Goal: Task Accomplishment & Management: Complete application form

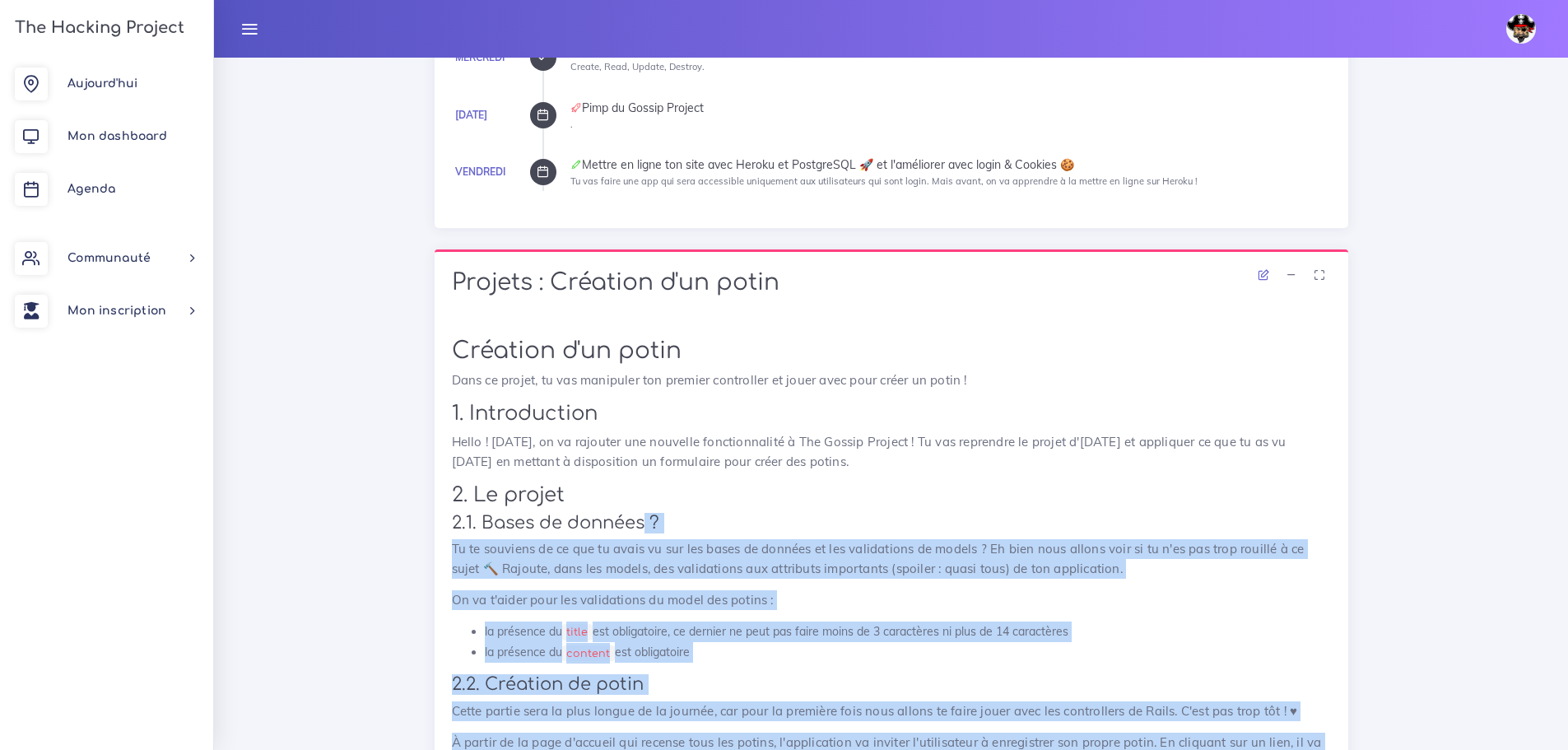
scroll to position [659, 0]
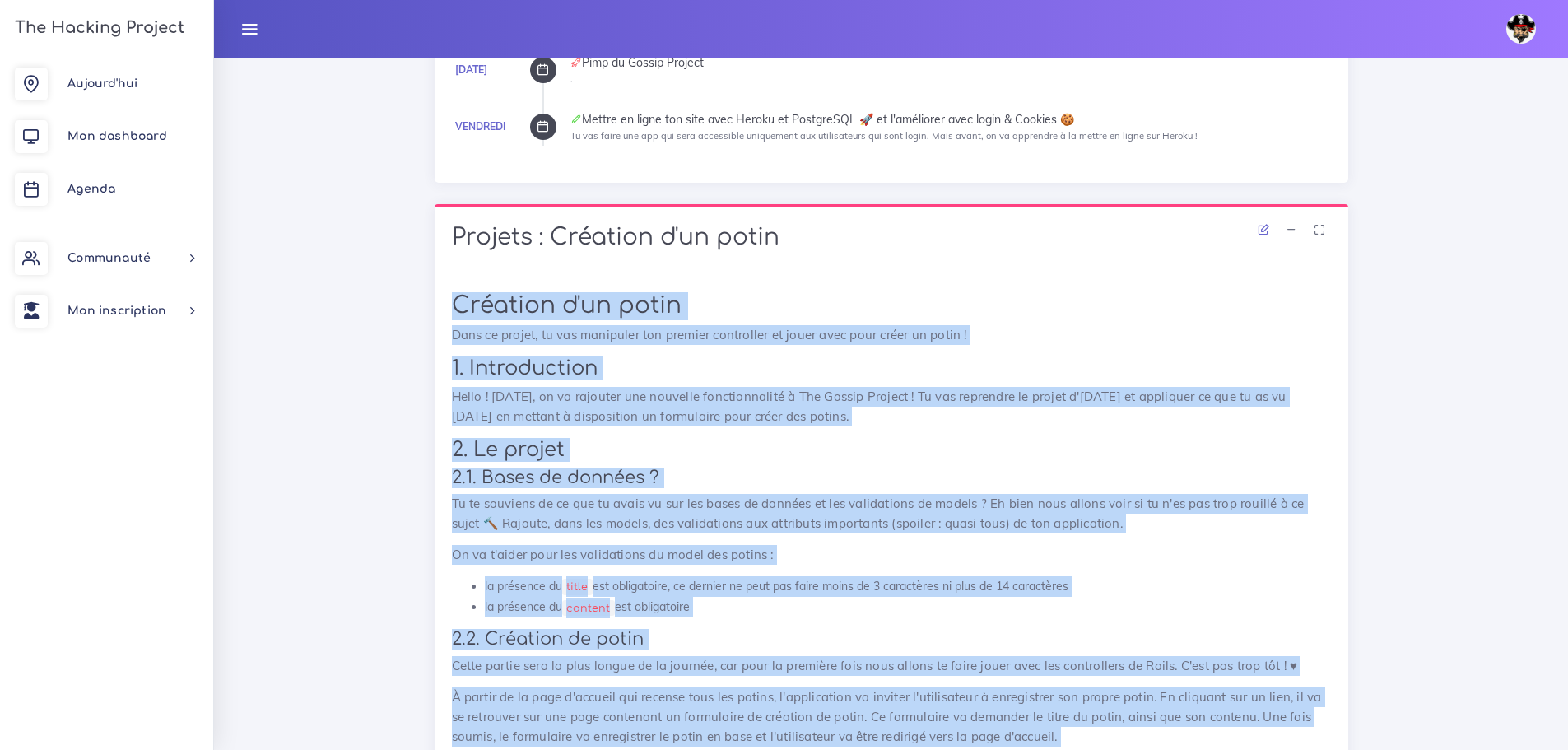
drag, startPoint x: 1106, startPoint y: 649, endPoint x: 453, endPoint y: 305, distance: 738.1
copy div "Création d'un potin Dans ce projet, tu vas manipuler ton premier controller et …"
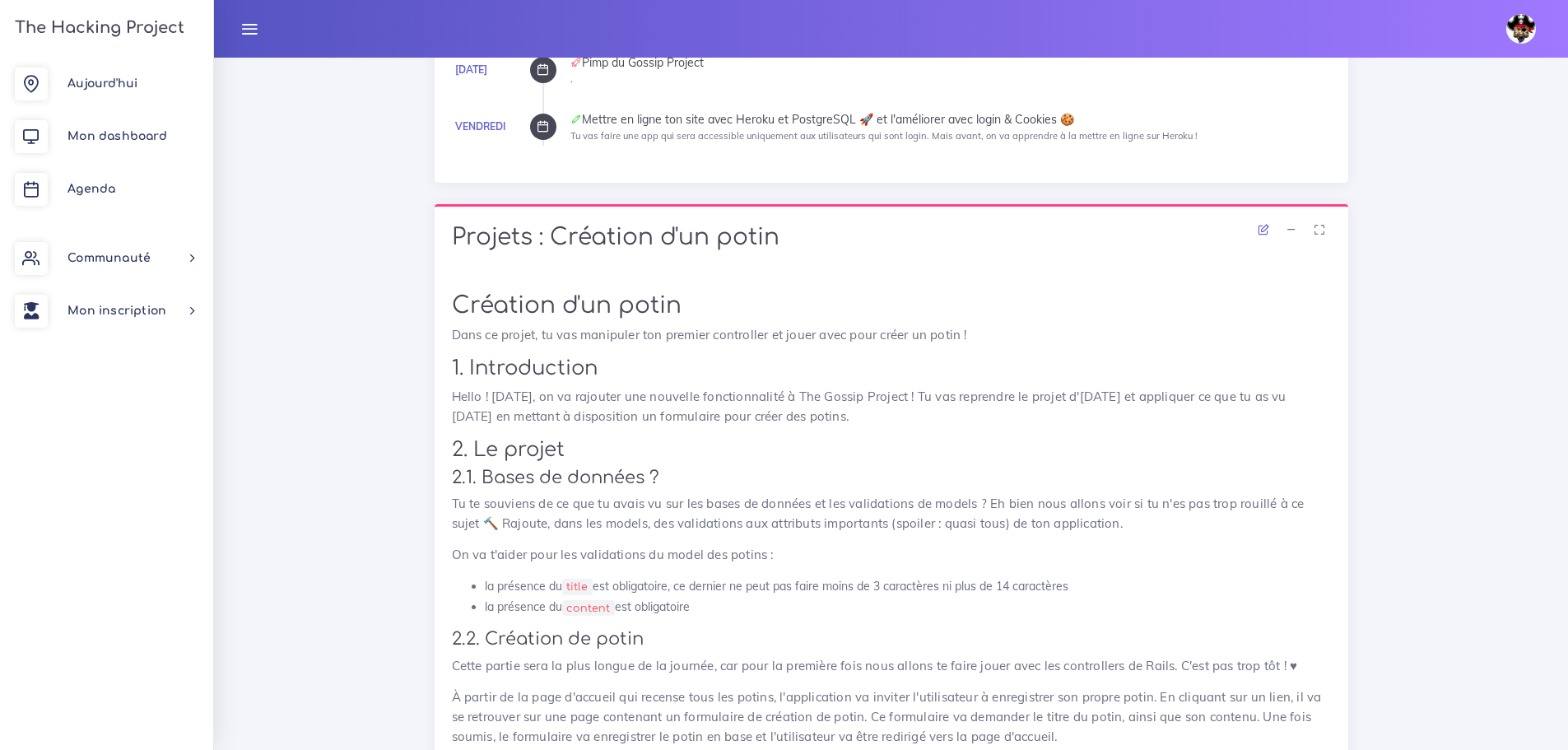
click at [643, 273] on div "Projets : Création d'un potin" at bounding box center [891, 240] width 913 height 71
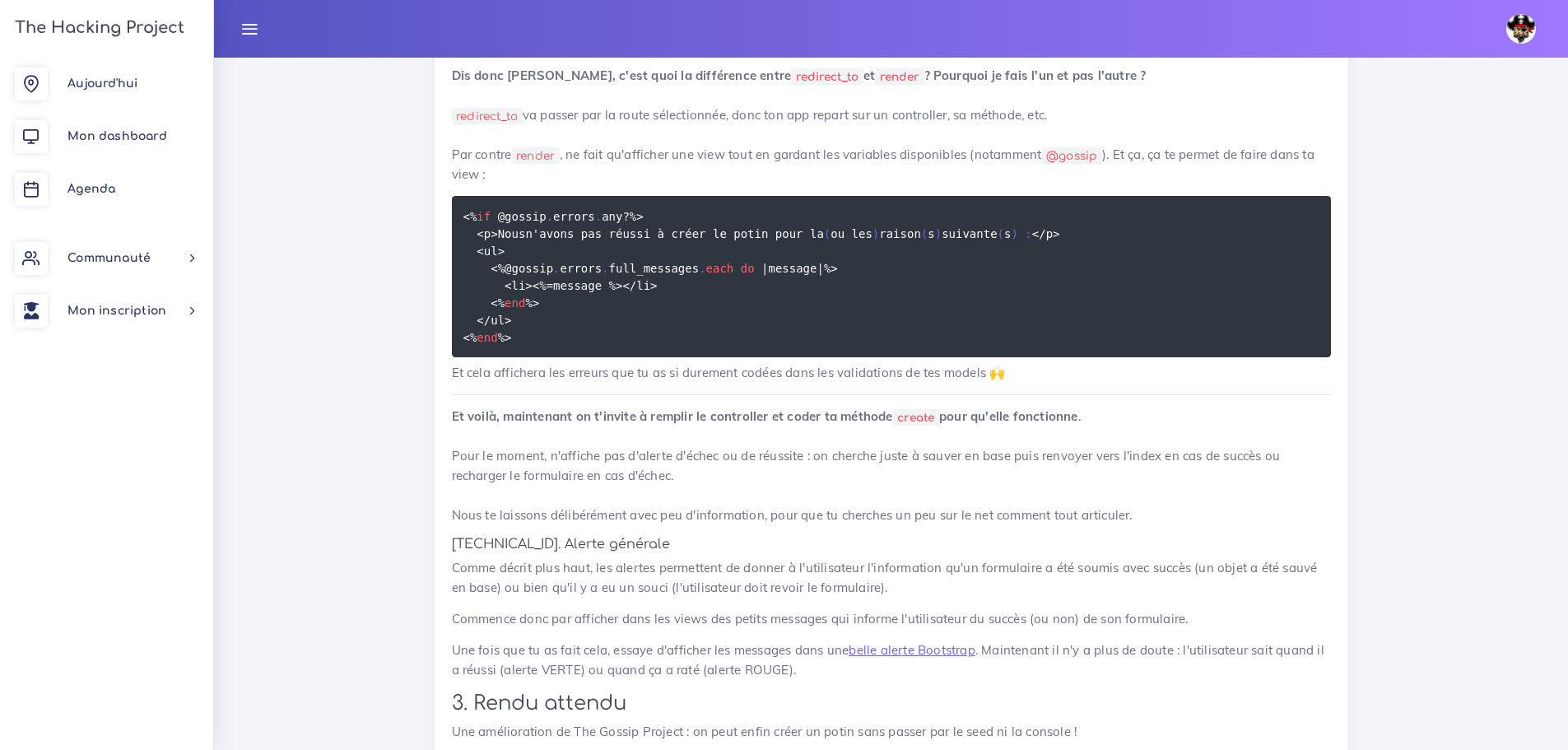
scroll to position [870, 0]
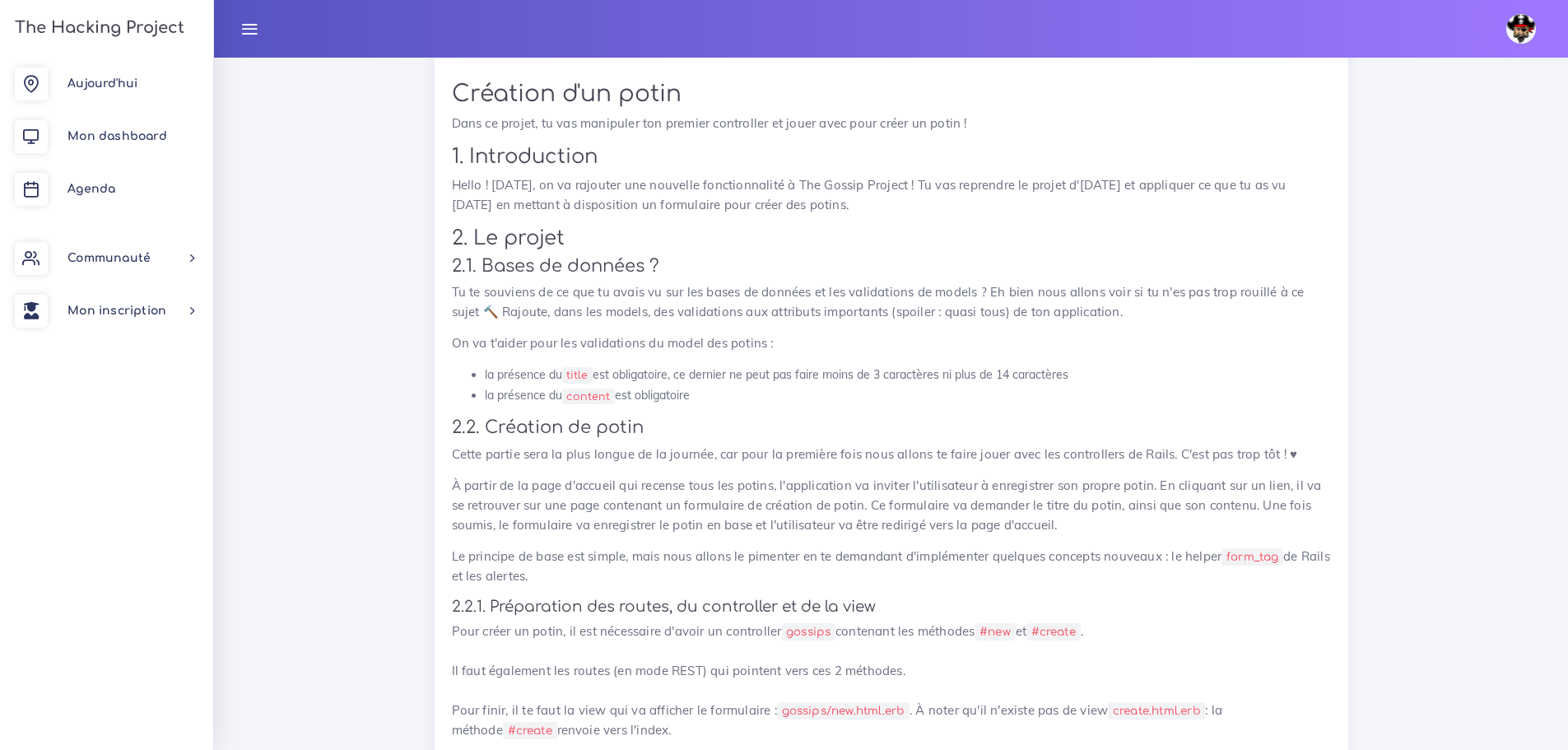
click at [99, 185] on span "Agenda" at bounding box center [92, 189] width 48 height 12
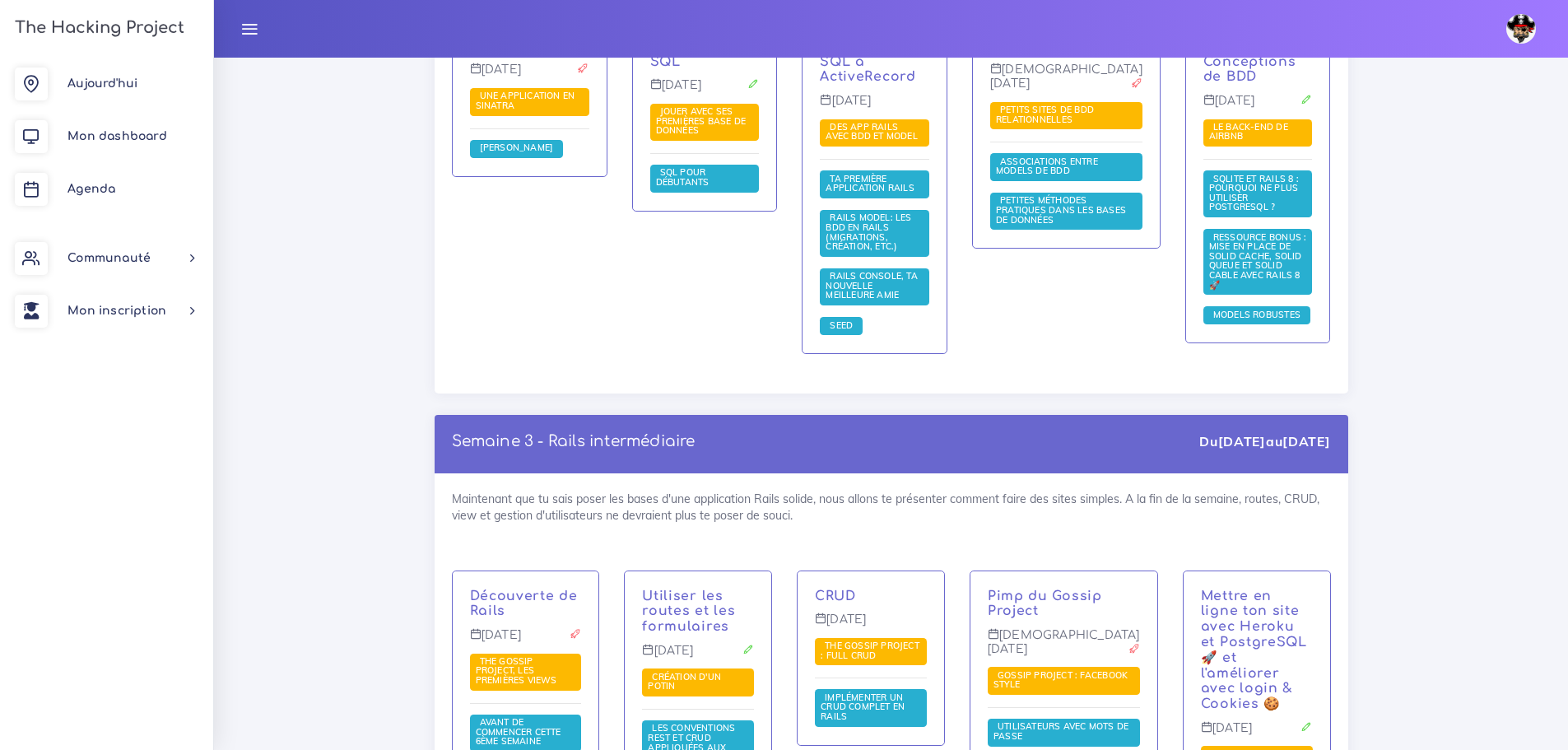
scroll to position [2963, 0]
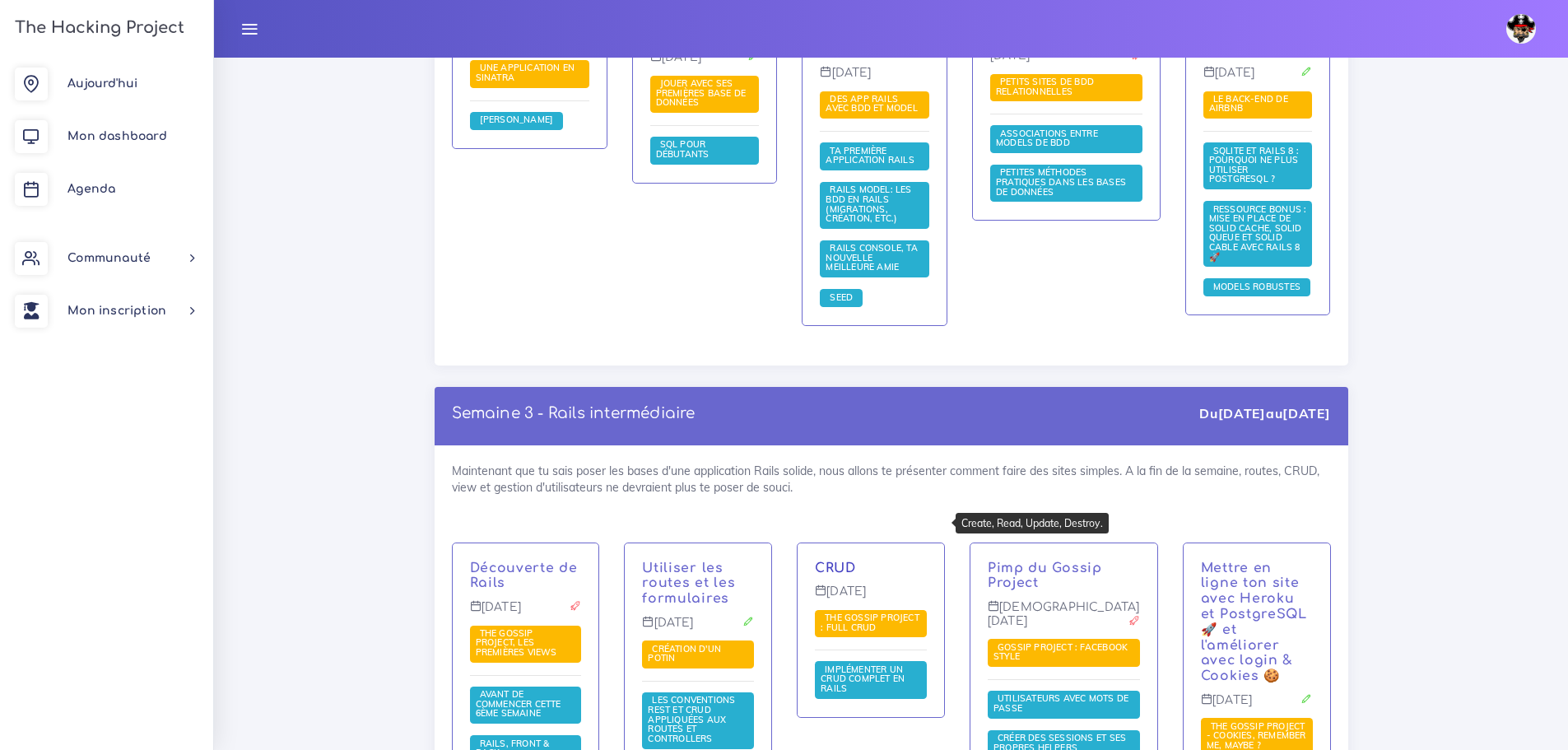
click at [856, 560] on link "CRUD" at bounding box center [836, 568] width 41 height 15
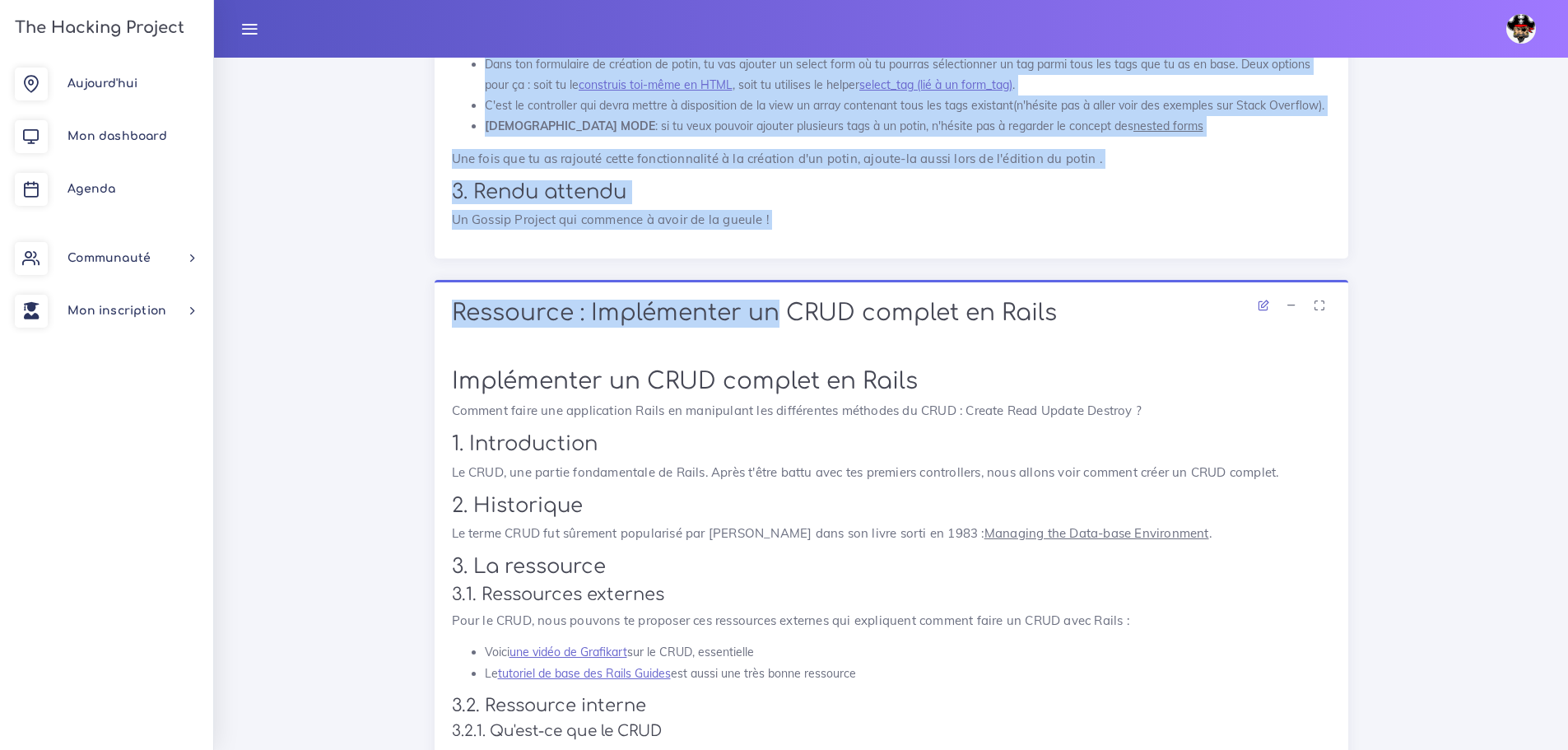
scroll to position [3292, 0]
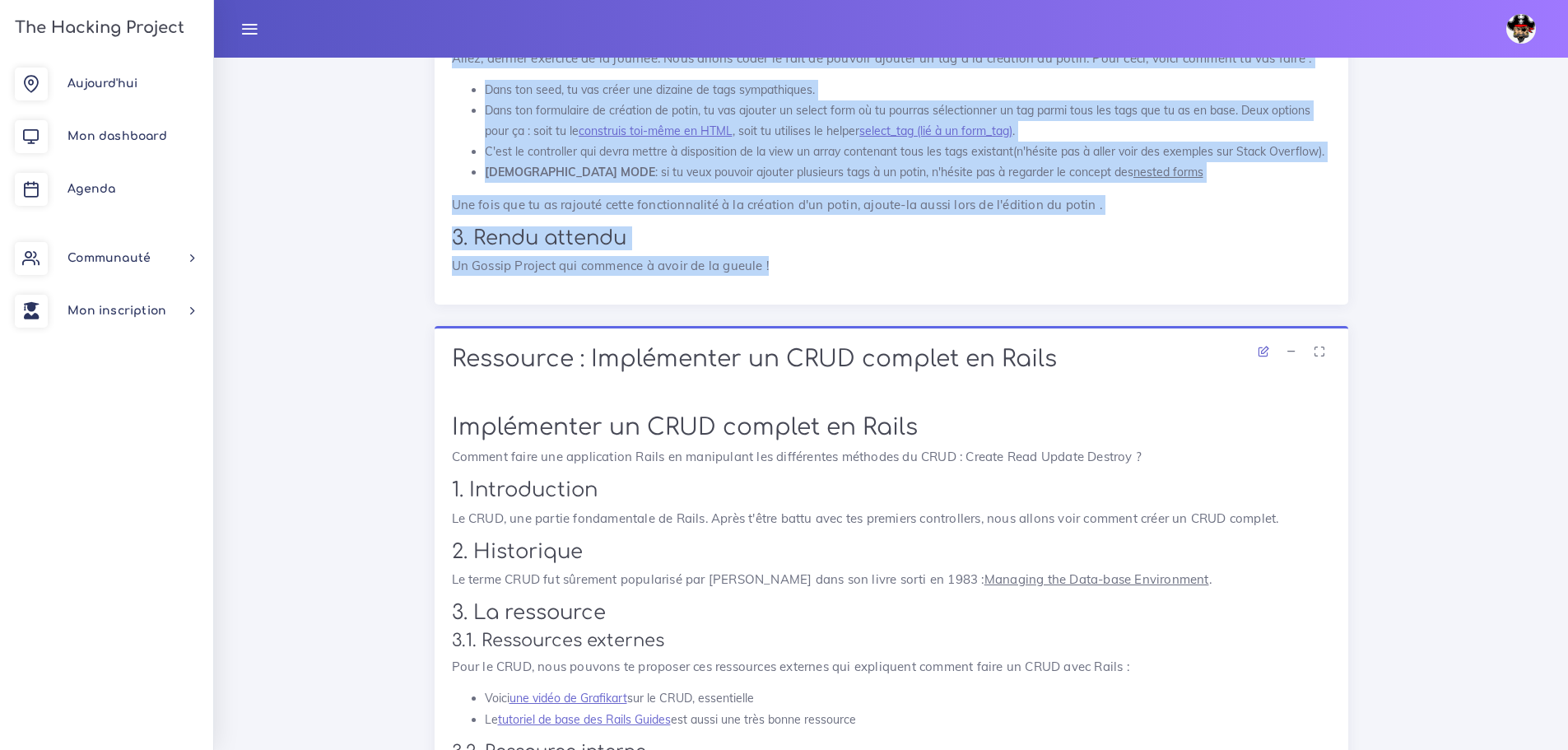
drag, startPoint x: 448, startPoint y: 293, endPoint x: 802, endPoint y: 329, distance: 355.8
copy div "Projets : The Gossip Project : Full CRUD The Gossip Project : Full CRUD À The H…"
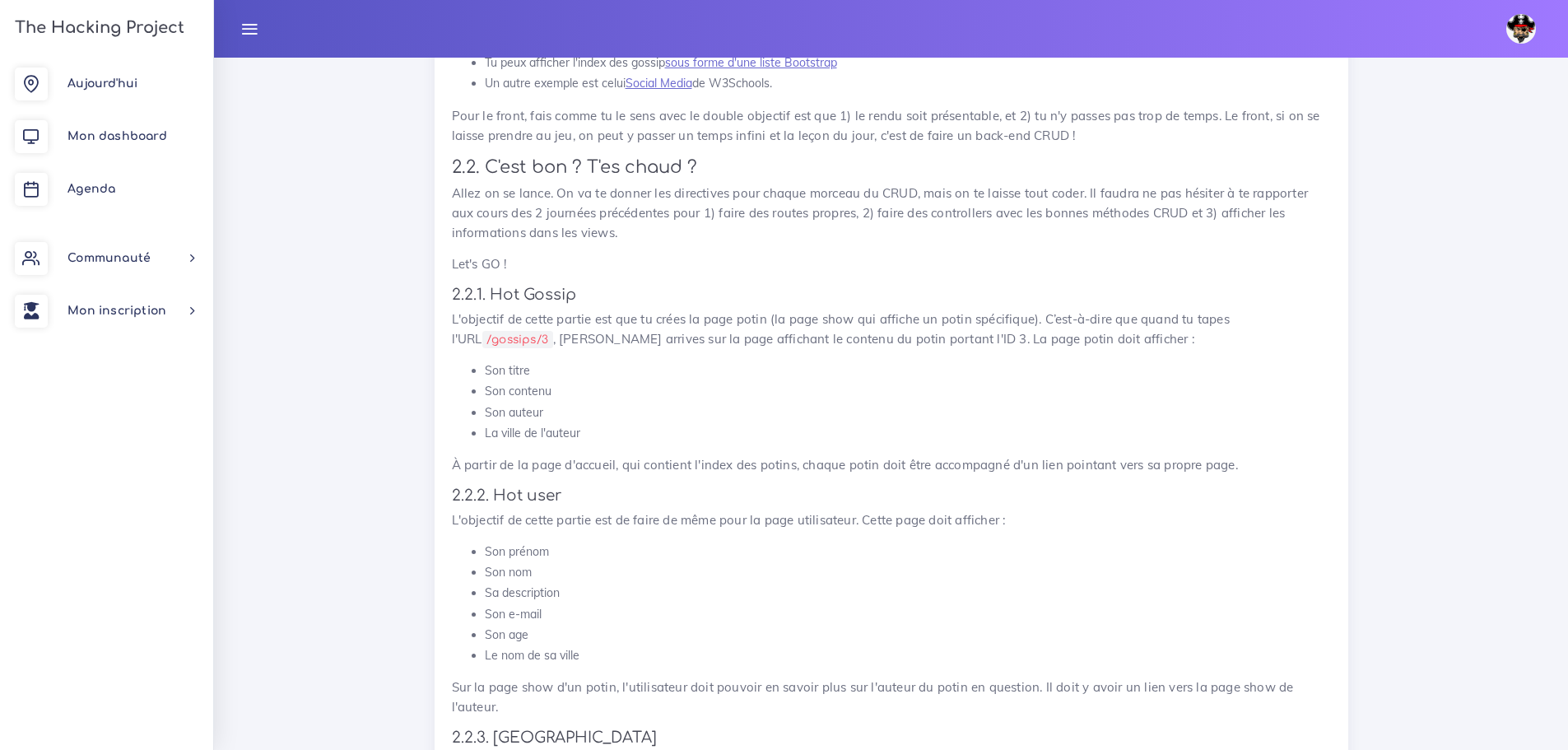
scroll to position [1563, 0]
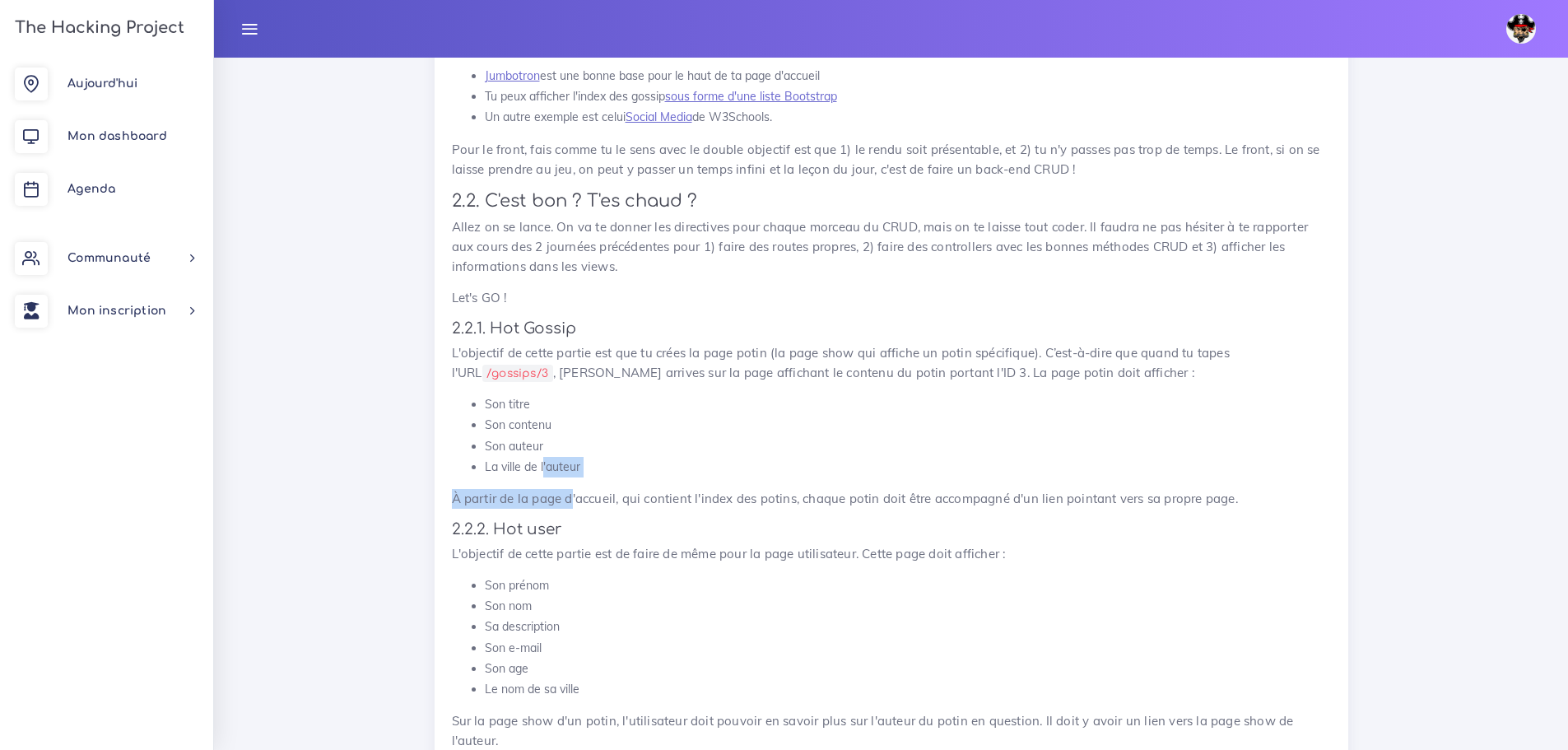
drag, startPoint x: 574, startPoint y: 479, endPoint x: 542, endPoint y: 469, distance: 33.5
click at [542, 469] on div "The Gossip Project : Full CRUD À The Hacking Project, il se passe plein de chos…" at bounding box center [891, 683] width 880 height 2641
click at [662, 503] on p "À partir de la page d'accueil, qui contient l'index des potins, chaque potin do…" at bounding box center [891, 499] width 880 height 20
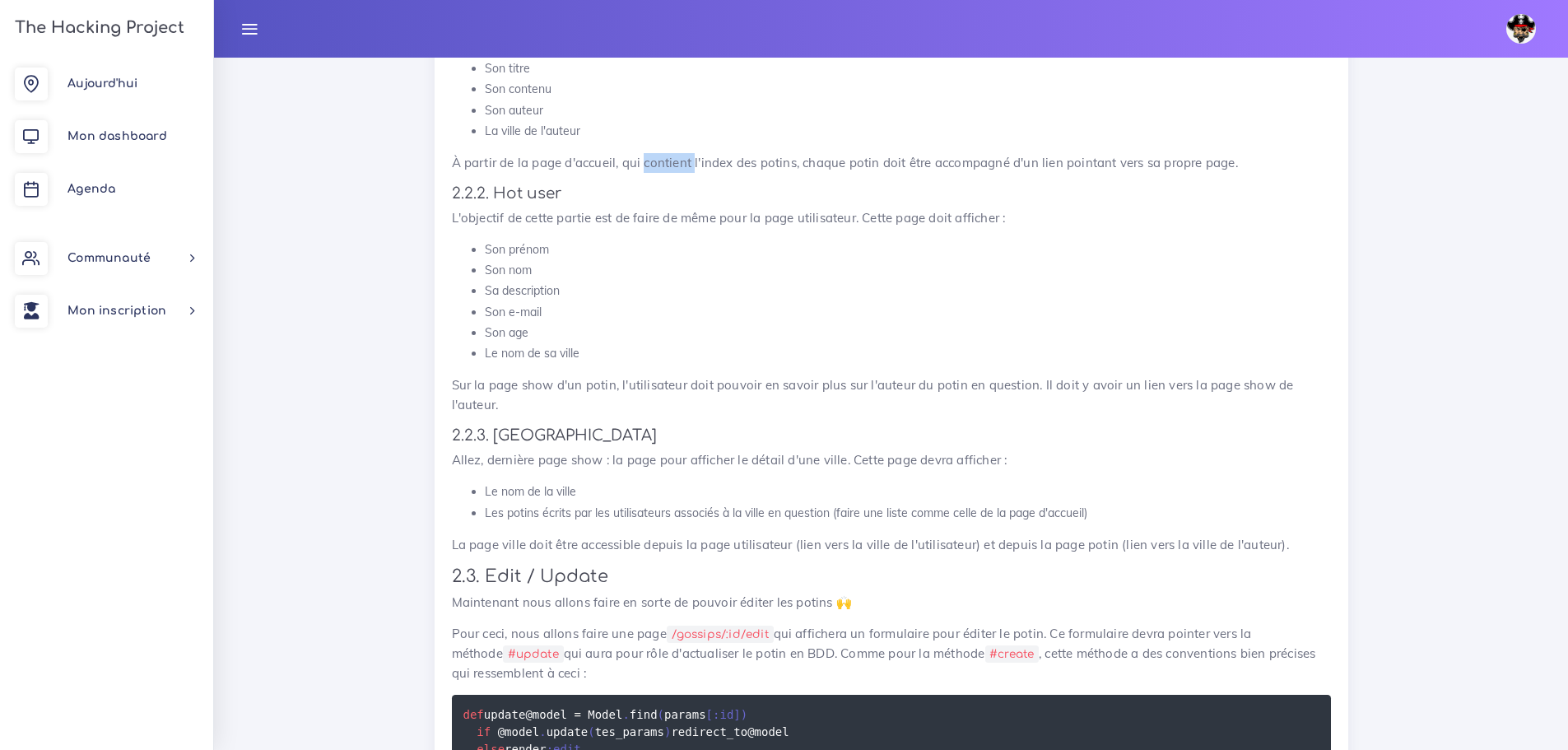
scroll to position [1893, 0]
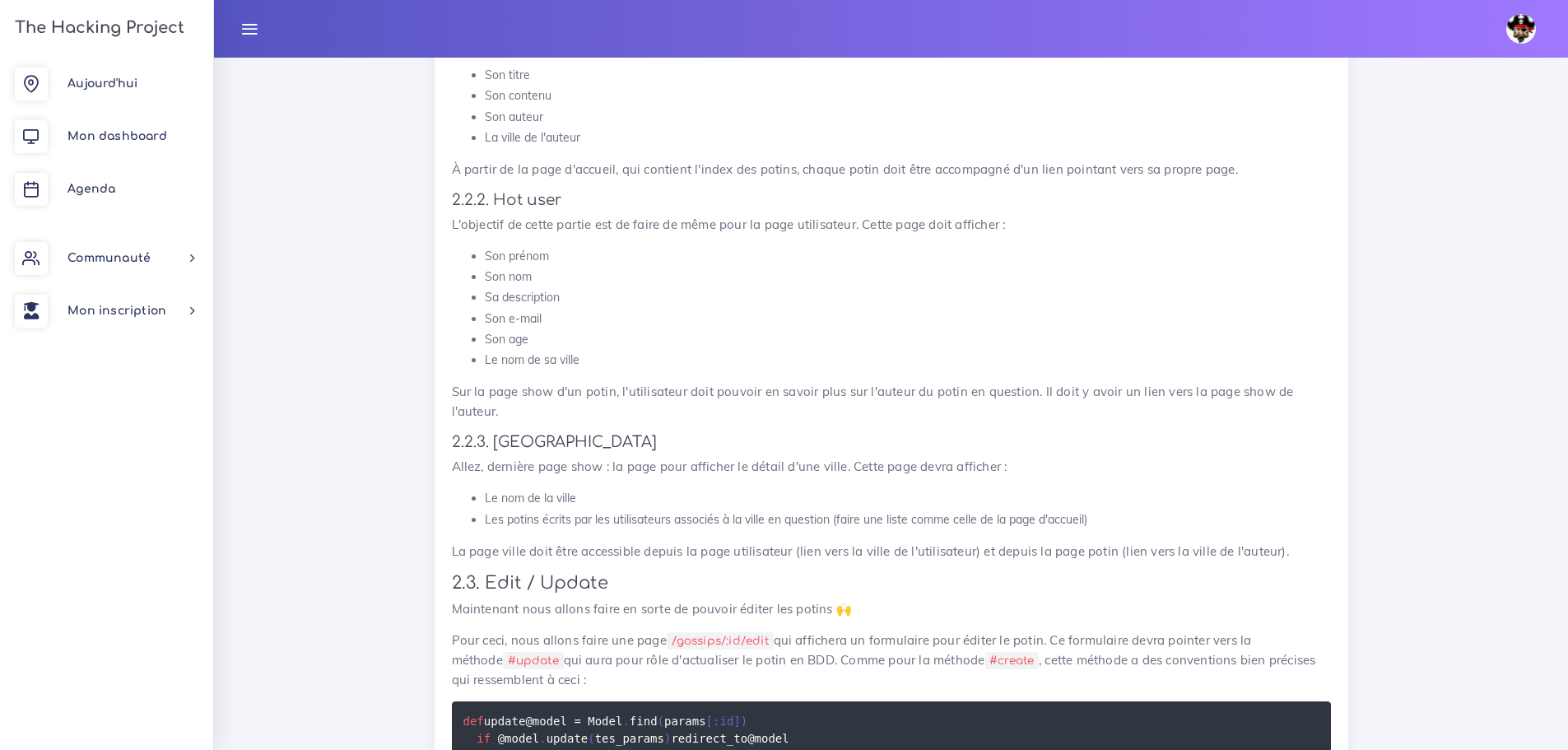
click at [540, 312] on li "Son e-mail" at bounding box center [908, 318] width 847 height 21
drag, startPoint x: 557, startPoint y: 336, endPoint x: 480, endPoint y: 315, distance: 79.8
click at [480, 315] on ul "Son prénom Son nom Sa description Son e-mail Son age Le nom de sa ville" at bounding box center [891, 308] width 880 height 124
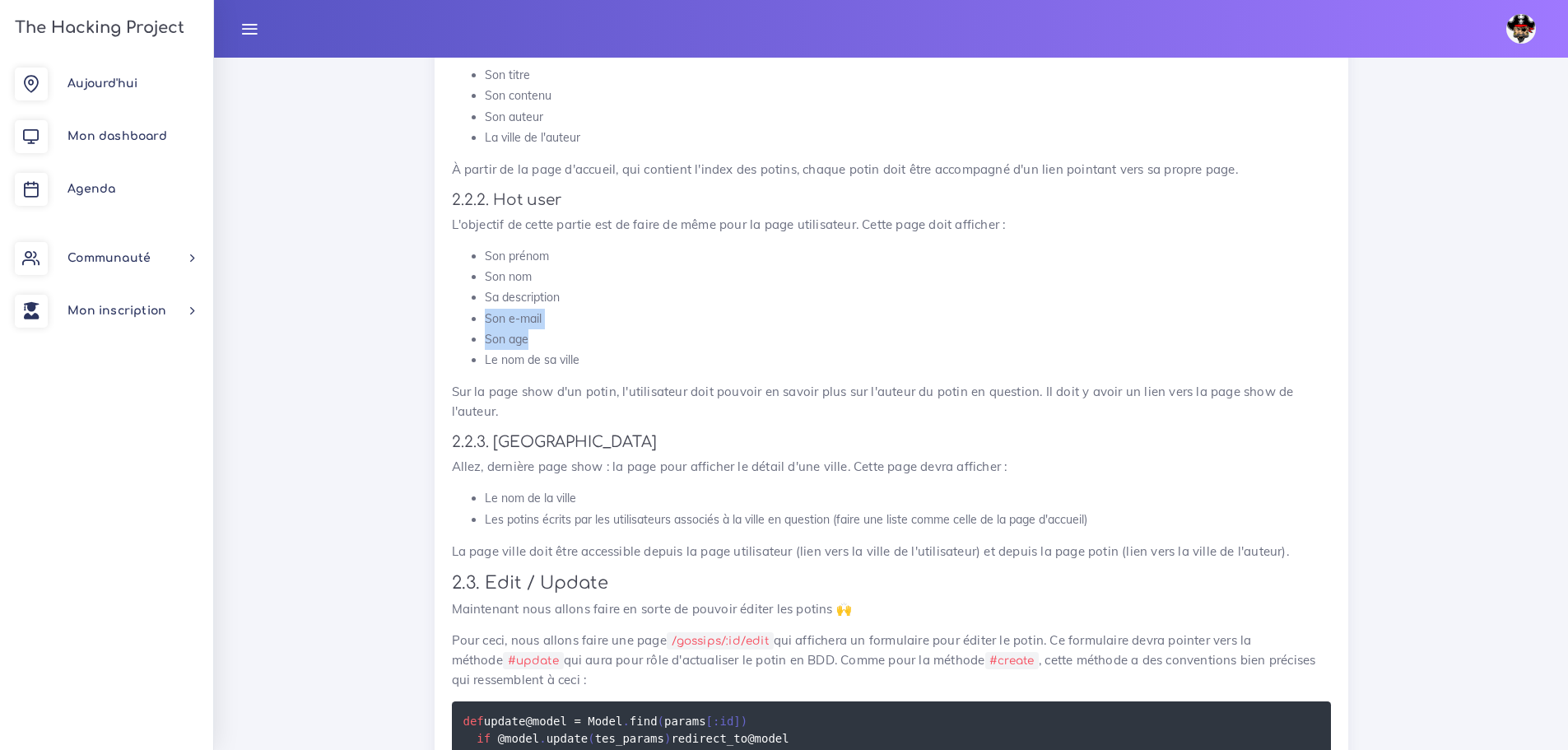
click at [552, 340] on li "Son age" at bounding box center [908, 339] width 847 height 21
click at [575, 288] on li "Sa description" at bounding box center [908, 298] width 847 height 21
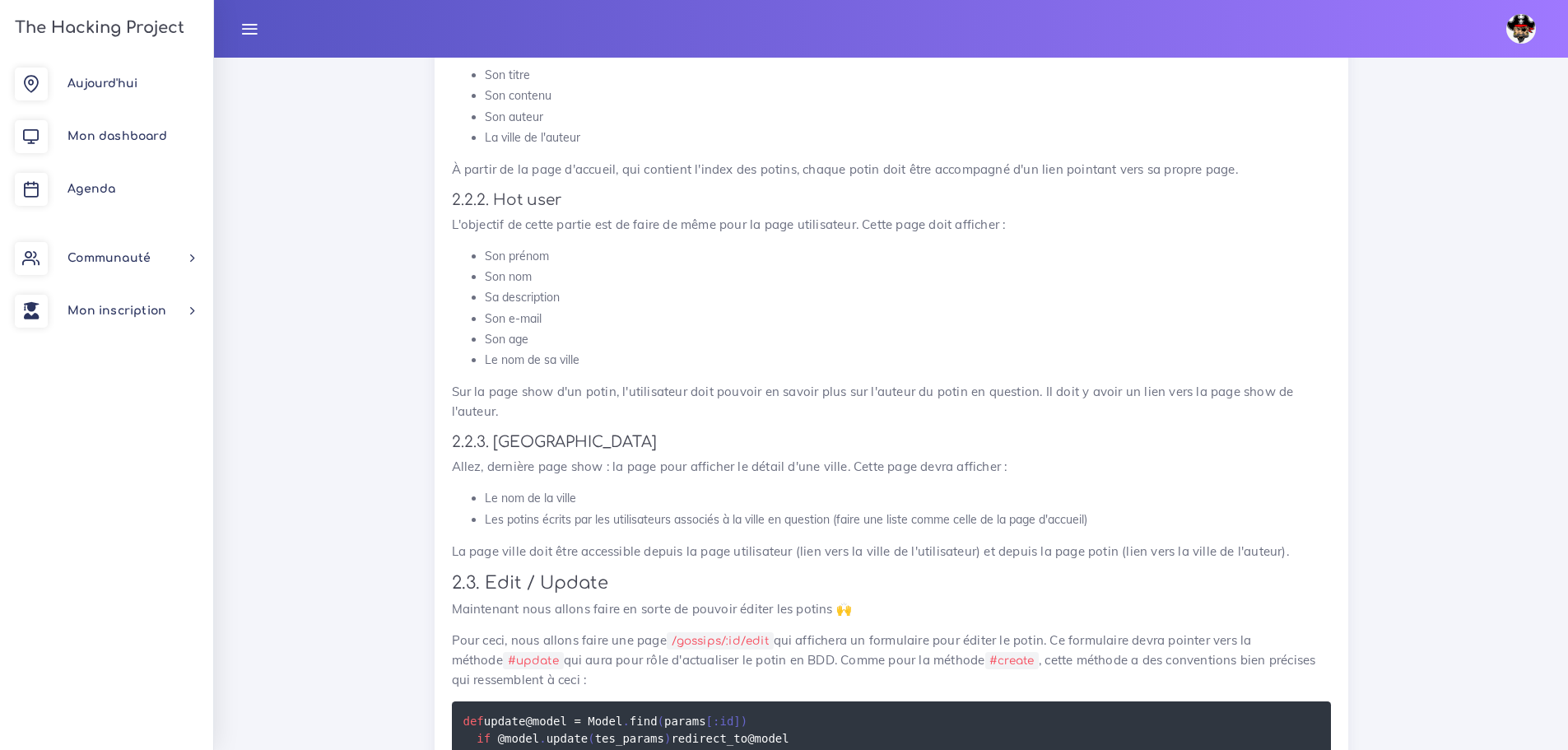
click at [579, 298] on li "Sa description" at bounding box center [908, 298] width 847 height 21
click at [580, 298] on li "Sa description" at bounding box center [908, 298] width 847 height 21
click at [841, 317] on li "Son e-mail" at bounding box center [908, 318] width 847 height 21
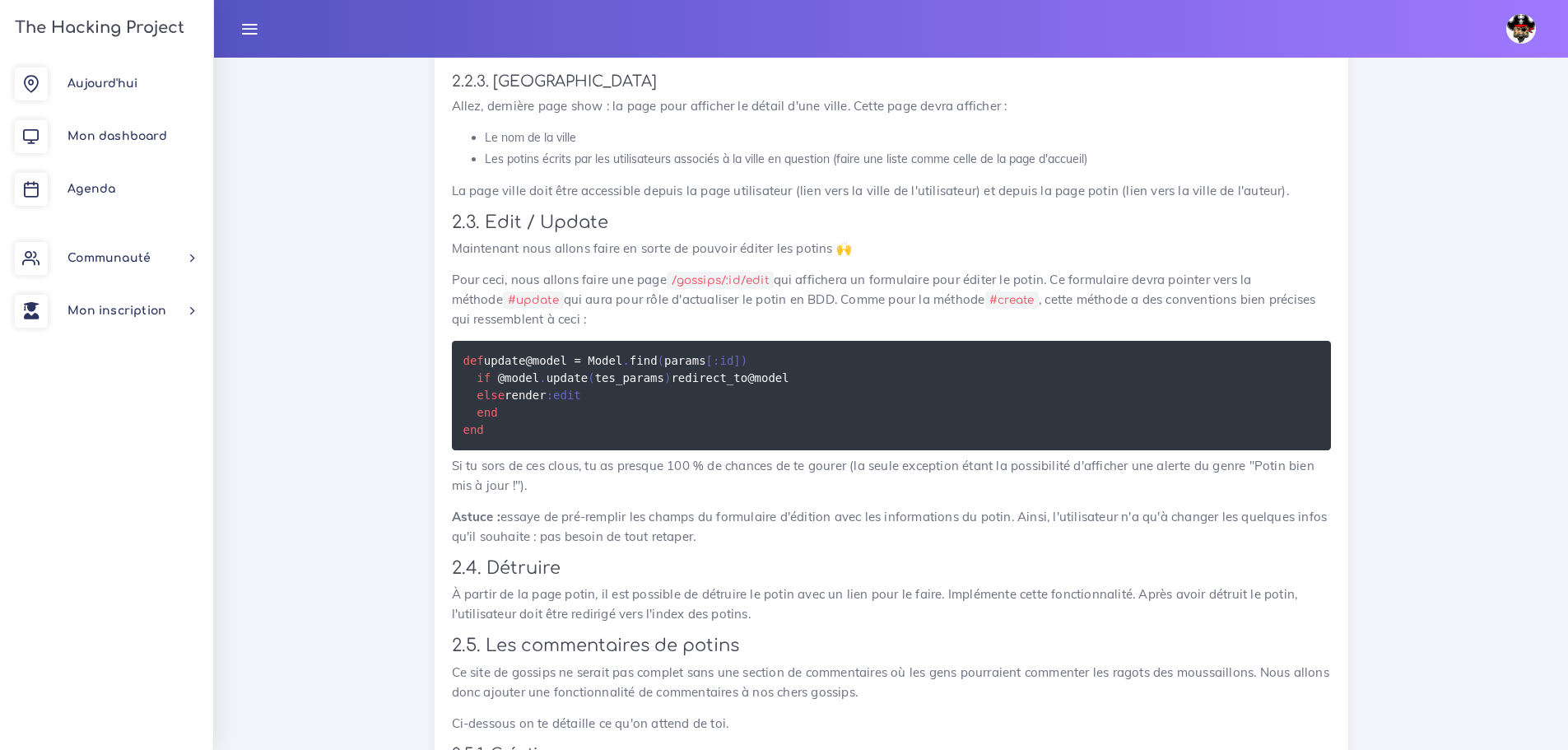
scroll to position [2304, 0]
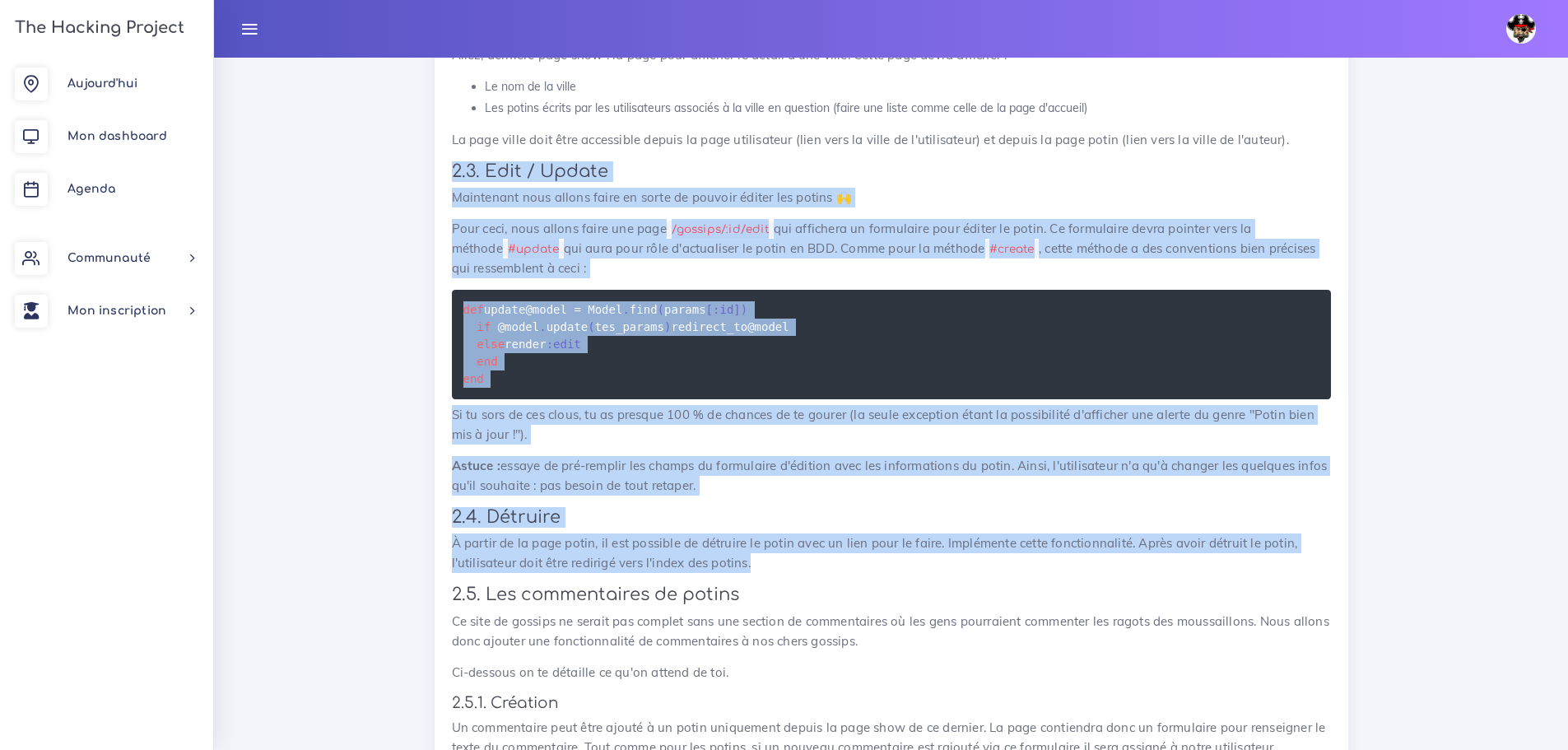
drag, startPoint x: 449, startPoint y: 326, endPoint x: 763, endPoint y: 620, distance: 430.2
copy div "2.3. Edit / Update Maintenant nous allons faire en sorte de pouvoir éditer les …"
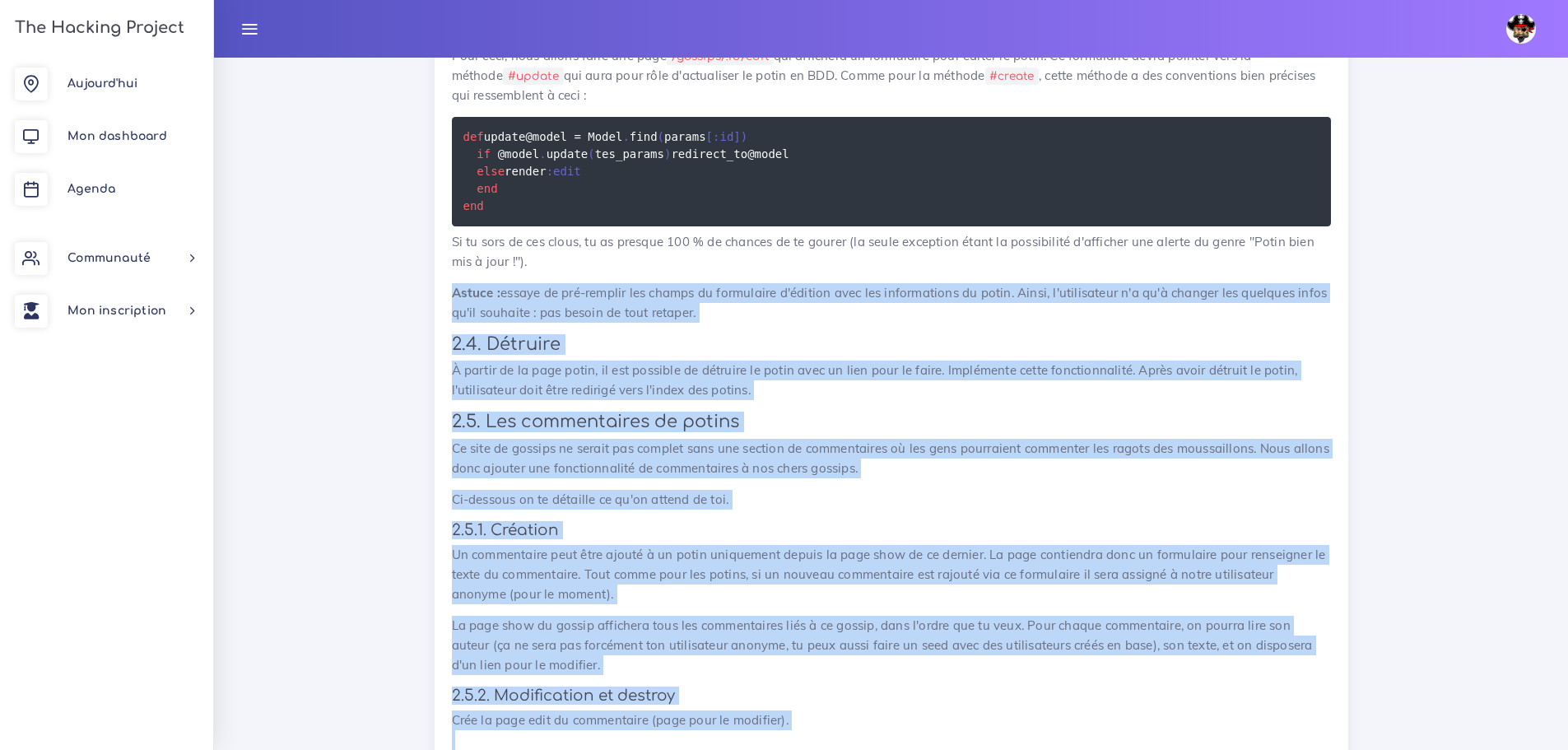
scroll to position [2469, 0]
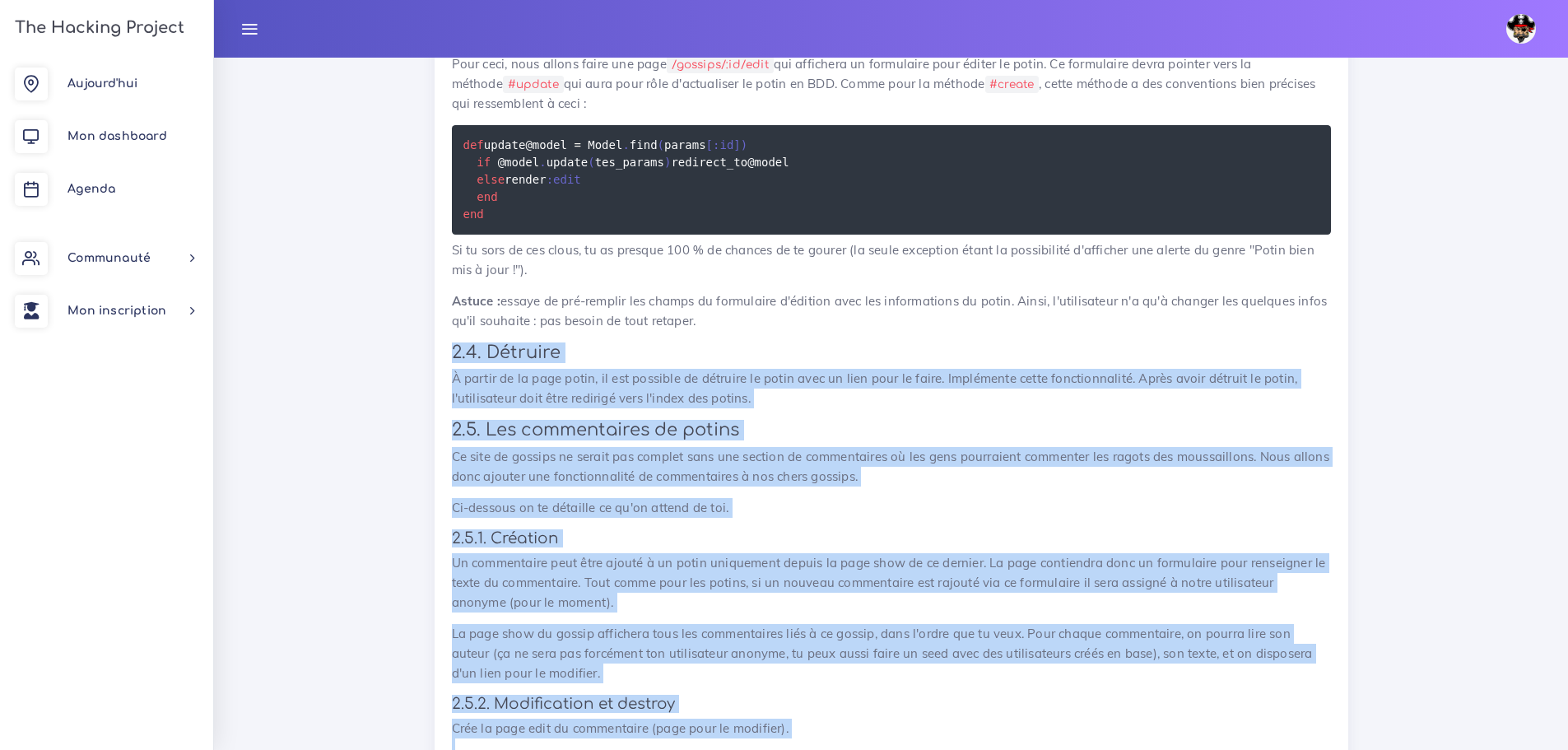
drag, startPoint x: 979, startPoint y: 465, endPoint x: 447, endPoint y: 401, distance: 535.8
copy div "2.4. Détruire À partir de la page potin, il est possible de détruire le potin a…"
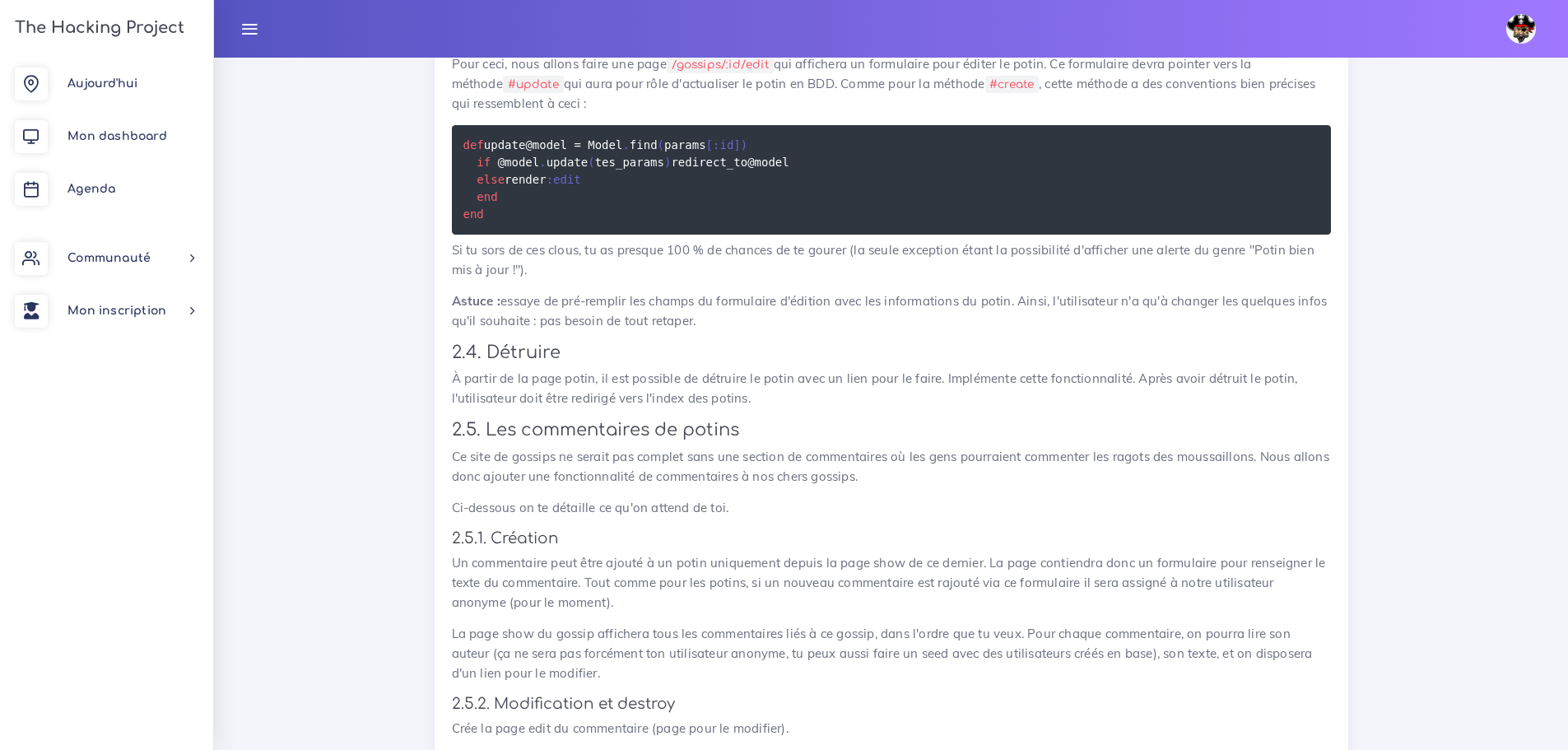
click at [555, 280] on p "Si tu sors de ces clous, tu as presque 100 % de chances de te gourer (la seule …" at bounding box center [891, 260] width 880 height 40
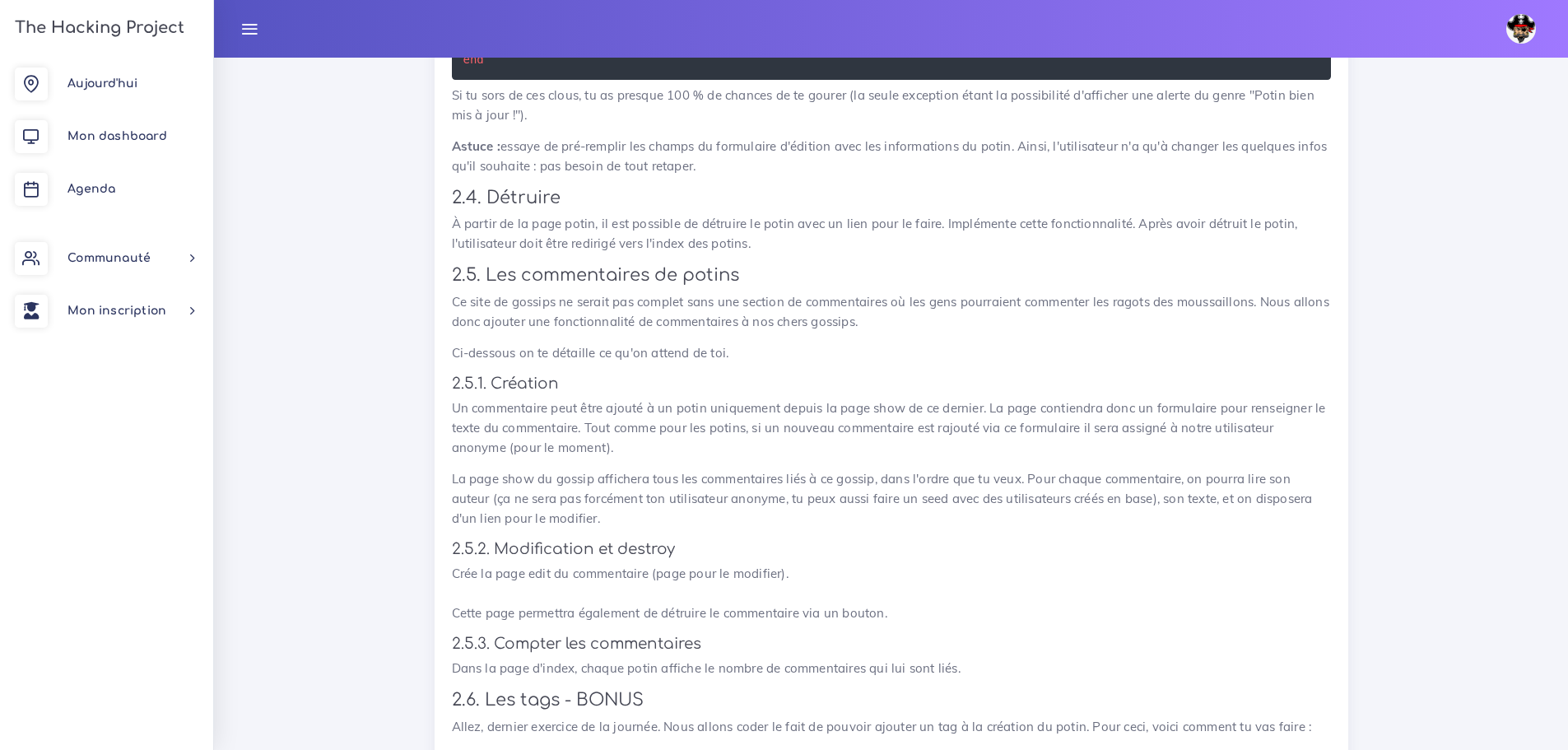
scroll to position [2634, 0]
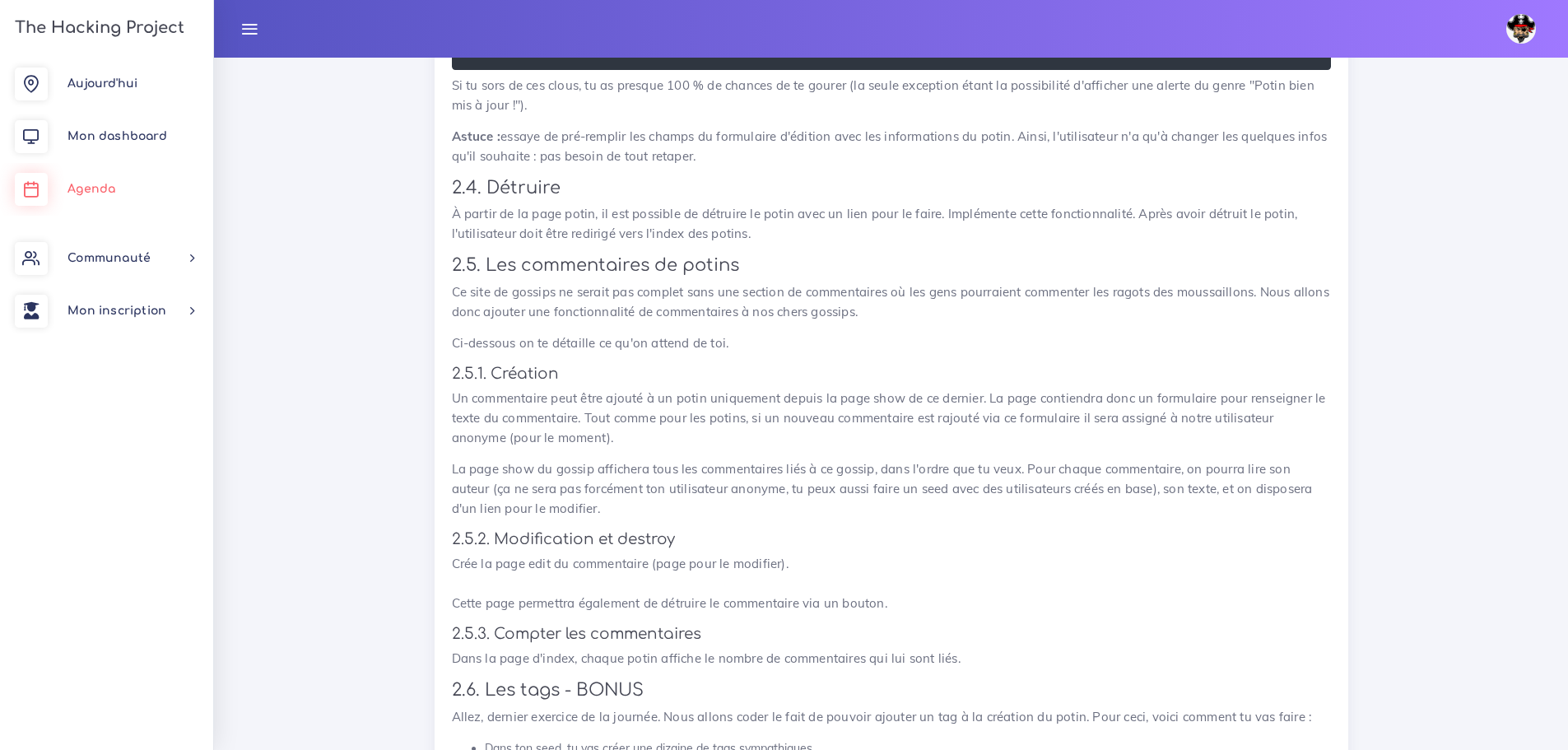
click at [85, 186] on span "Agenda" at bounding box center [92, 189] width 48 height 12
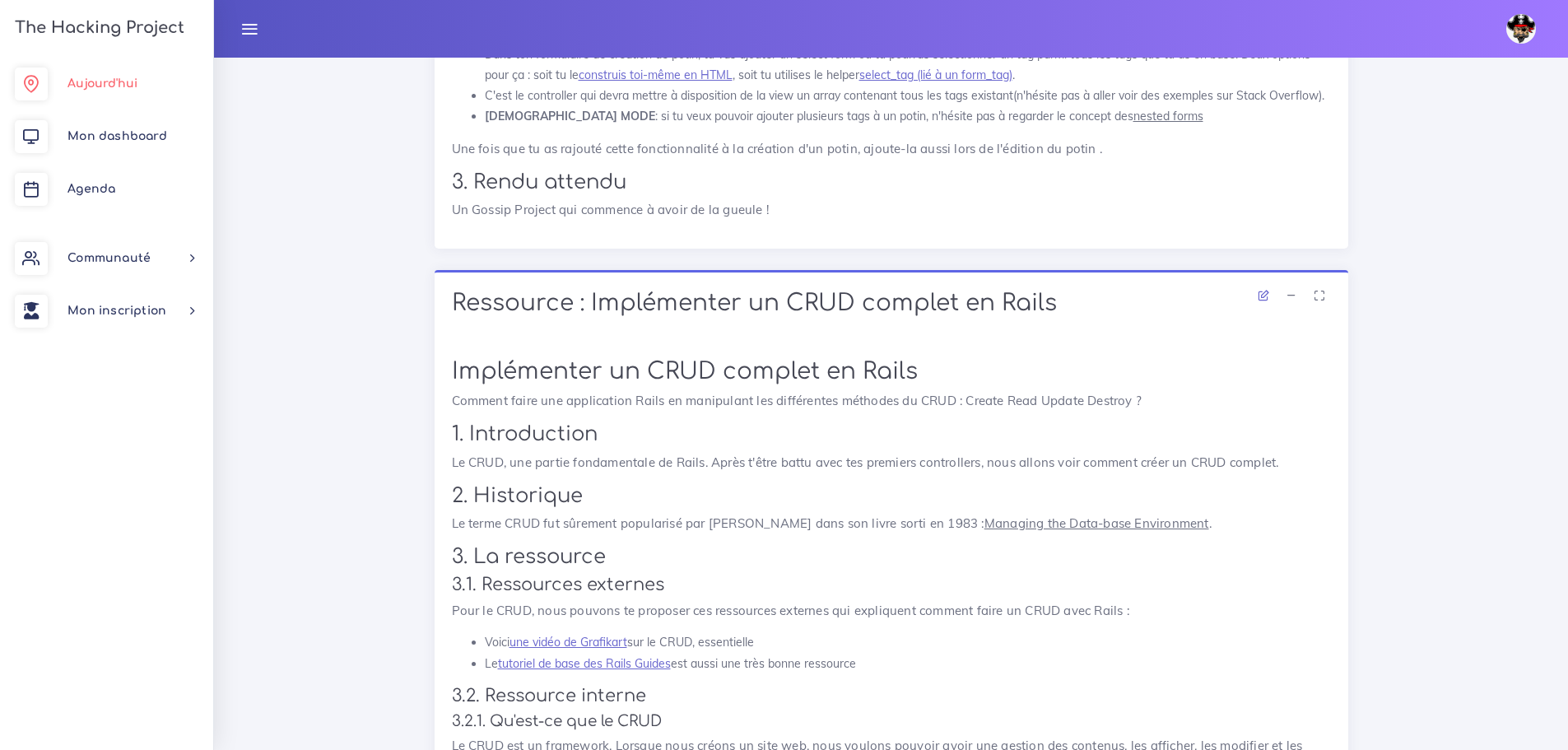
scroll to position [3292, 0]
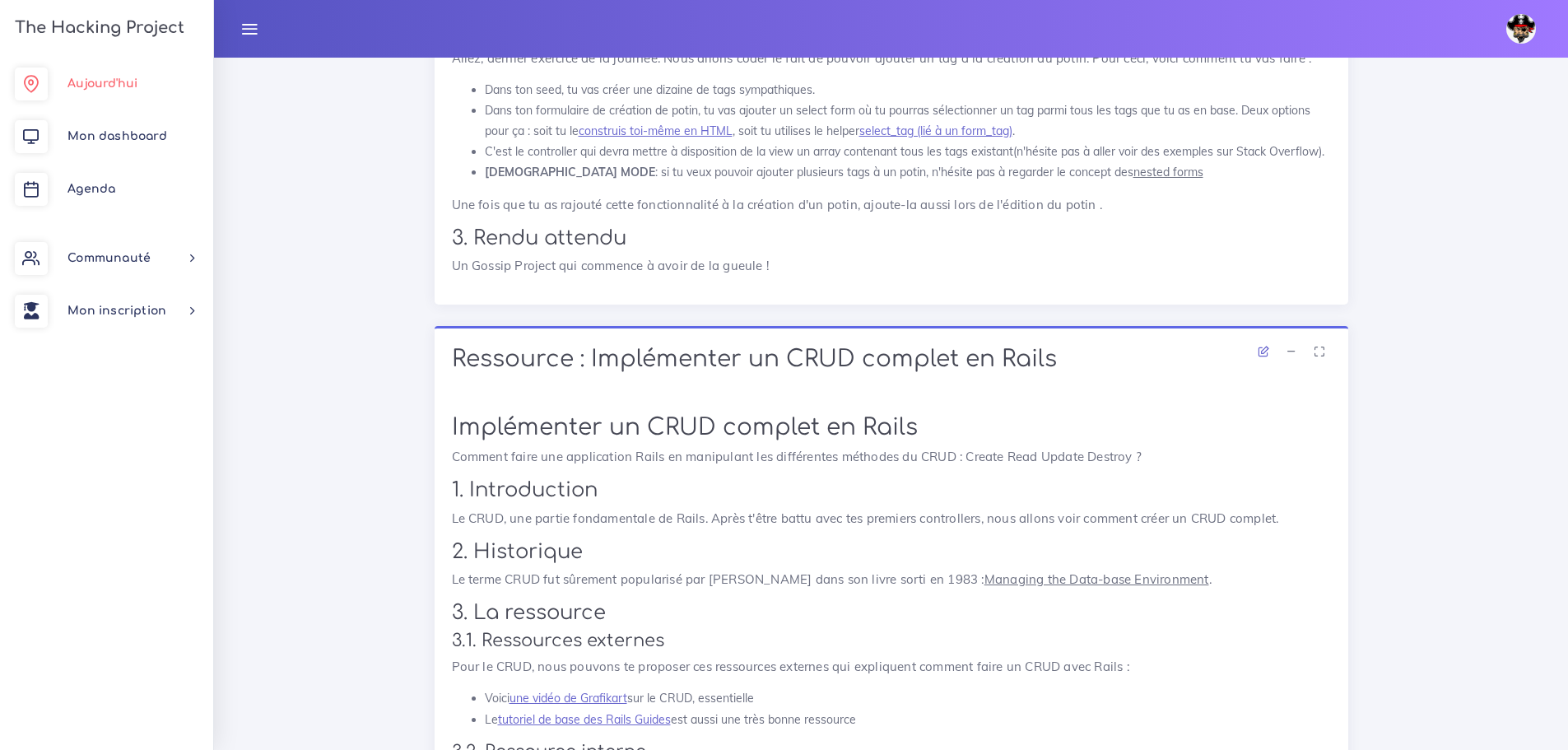
click at [67, 64] on link "Aujourd'hui" at bounding box center [106, 84] width 214 height 53
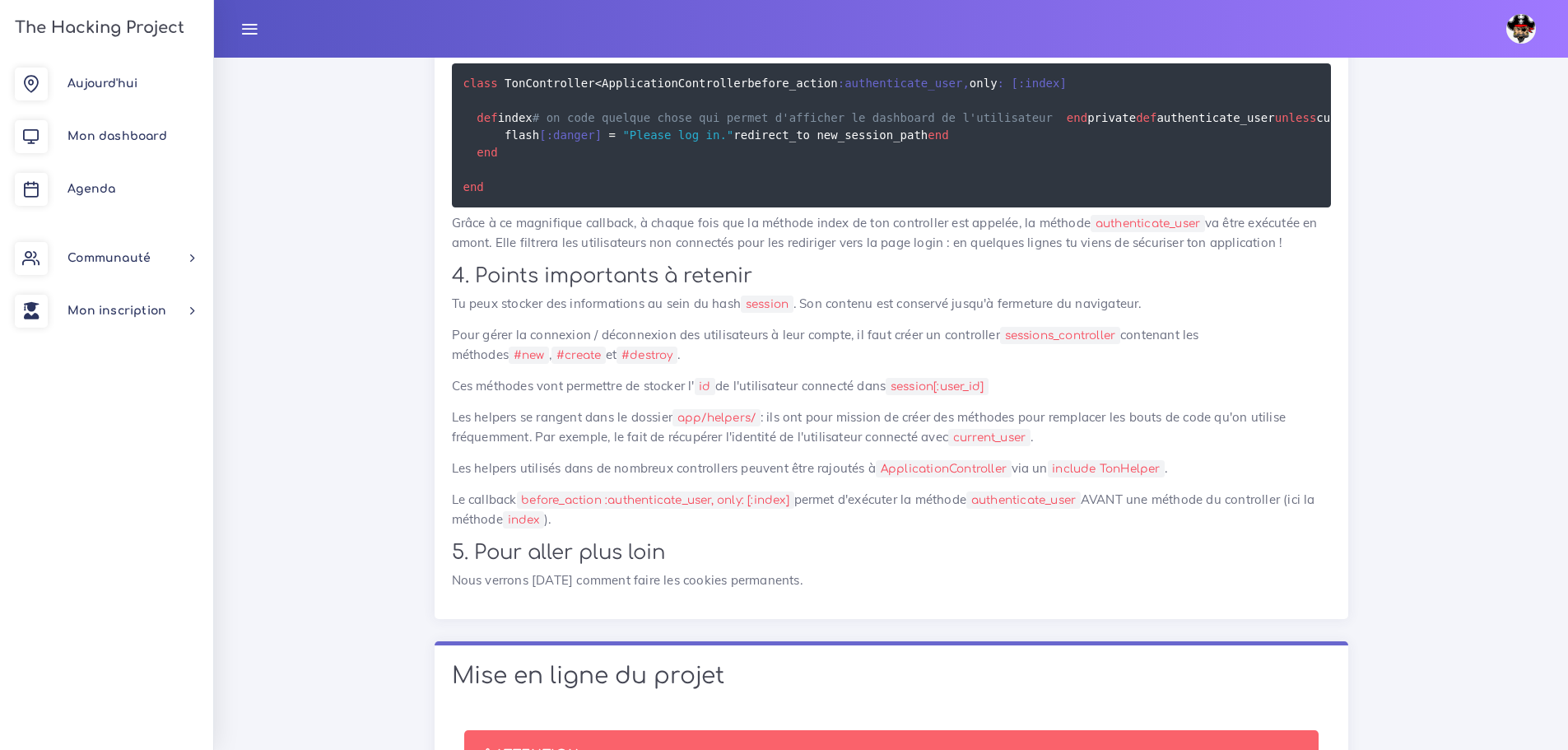
scroll to position [10232, 0]
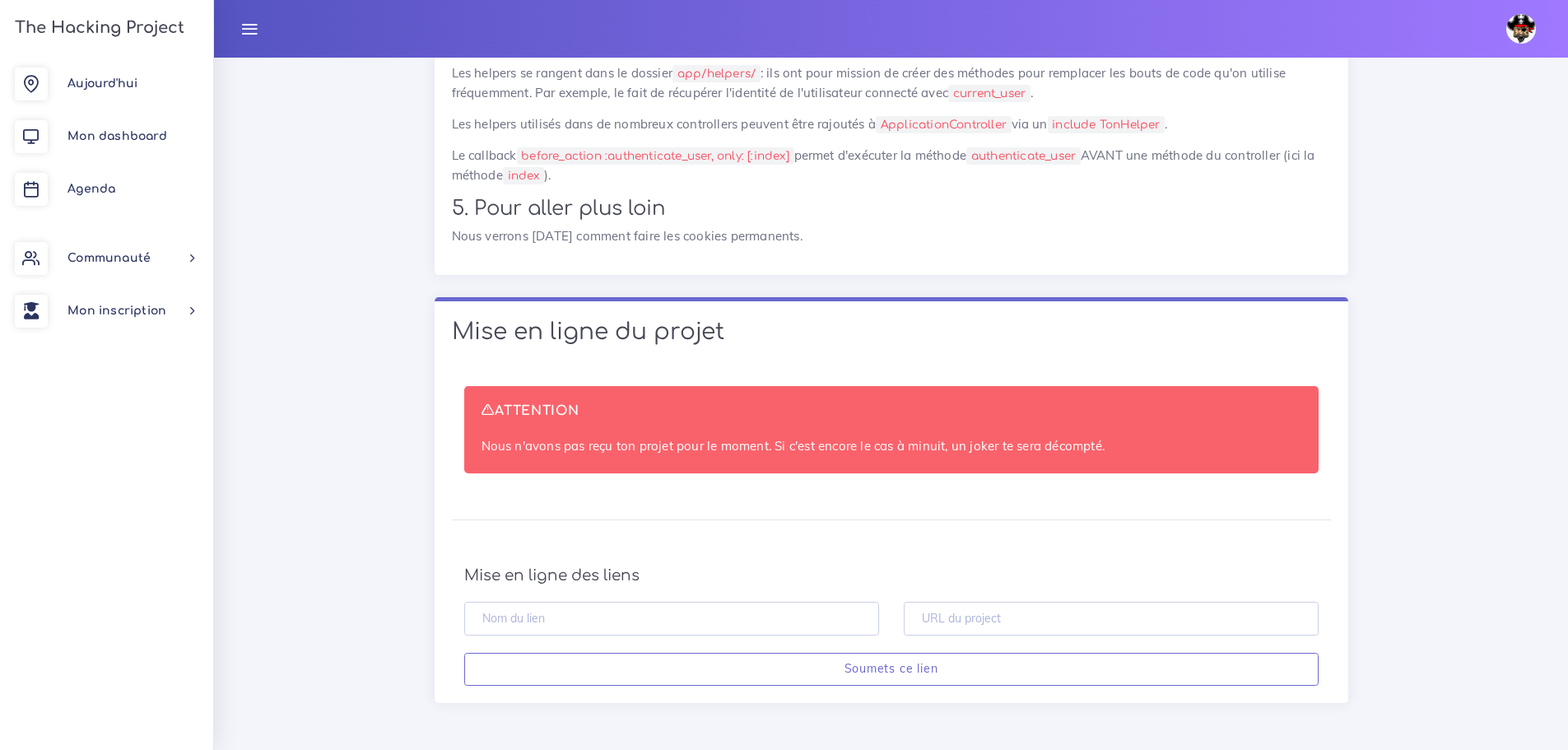
drag, startPoint x: 1571, startPoint y: 40, endPoint x: 1584, endPoint y: 778, distance: 738.1
click at [1051, 611] on input "text" at bounding box center [1110, 618] width 415 height 34
paste input "https://github.com/Madzy27-Ys/THP-W6-D1-5-The-Gossip-Project"
type input "https://github.com/Madzy27-Ys/THP-W6-D1-5-The-Gossip-Project"
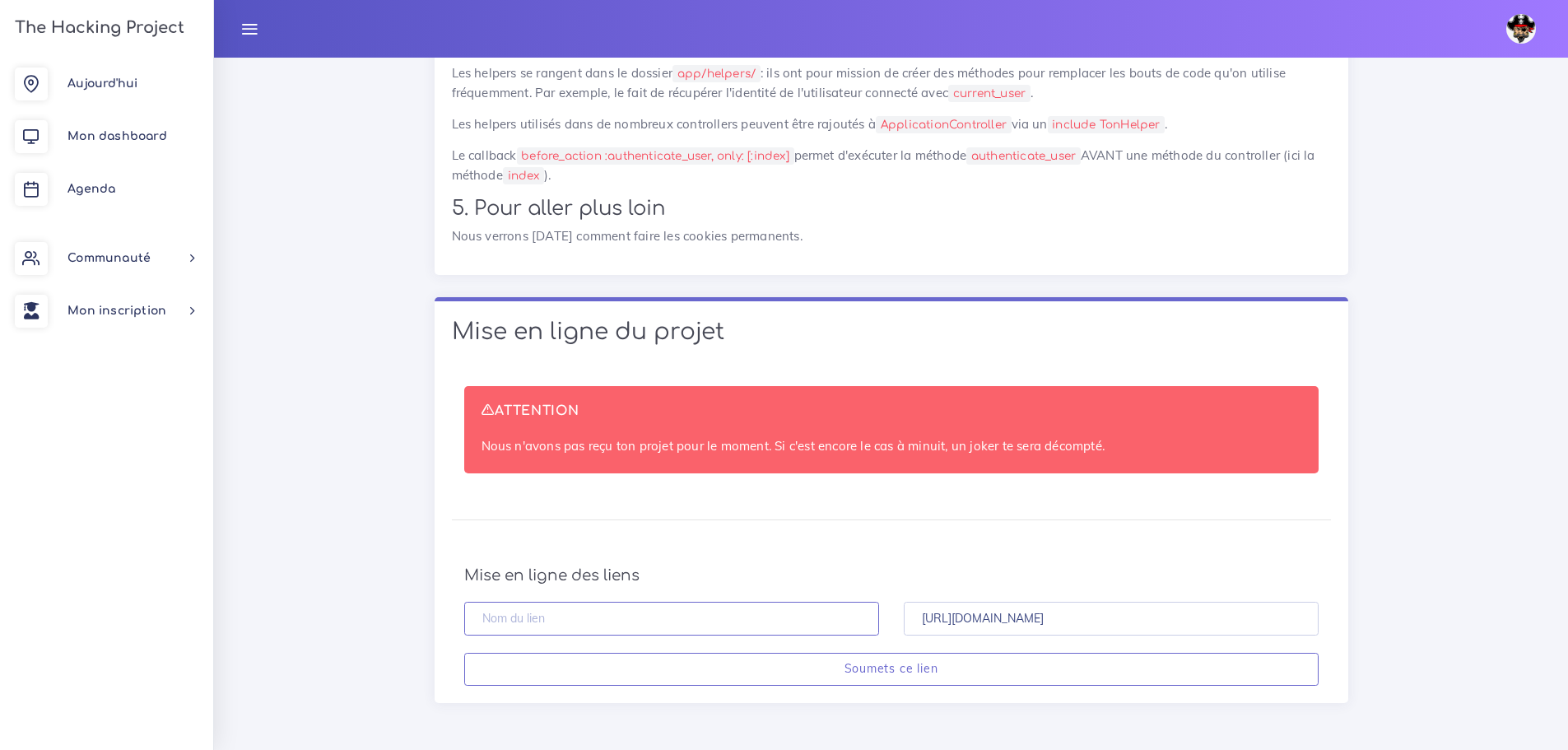
click at [713, 615] on input "text" at bounding box center [671, 618] width 415 height 34
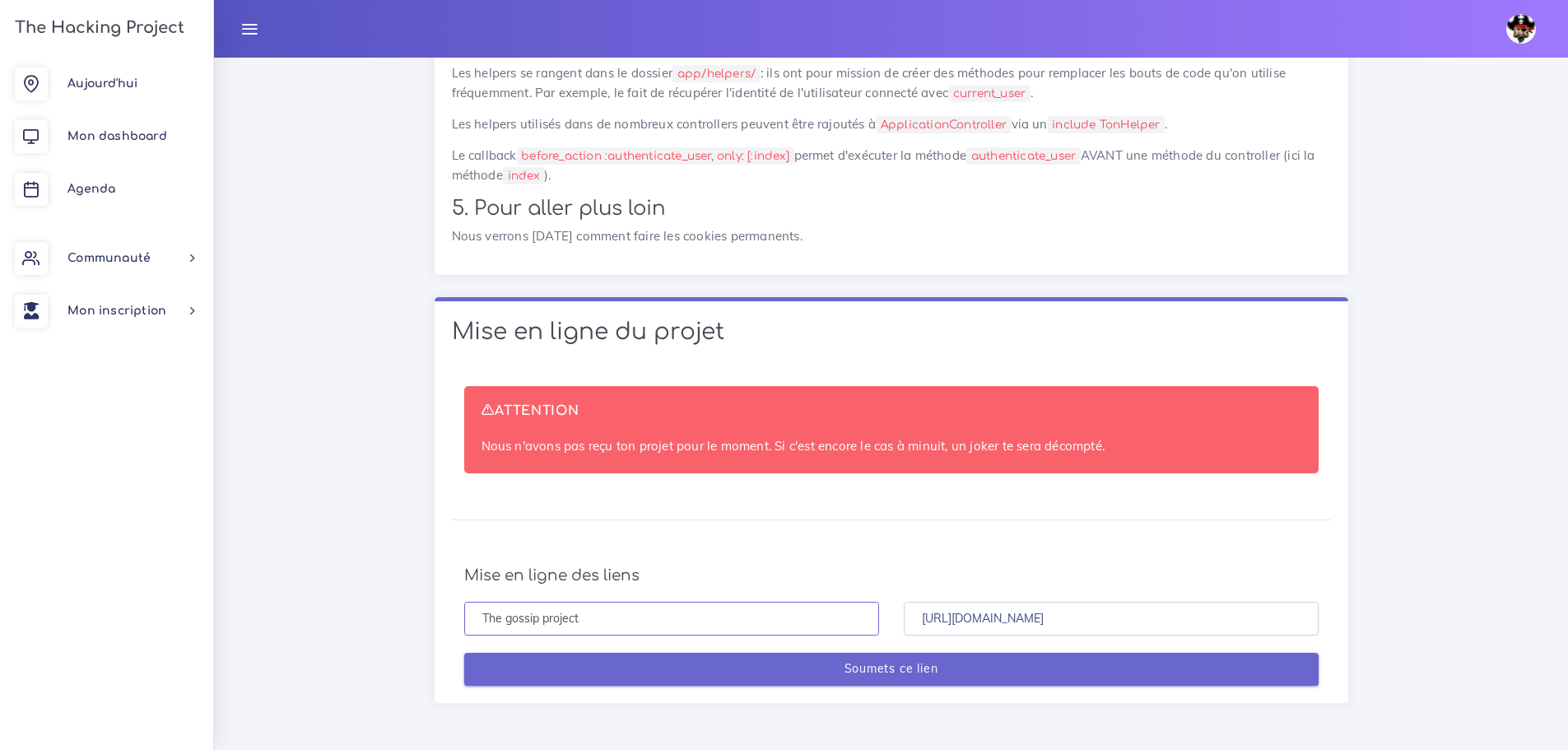
type input "The gossip project"
click at [834, 665] on input "Soumets ce lien" at bounding box center [891, 669] width 855 height 34
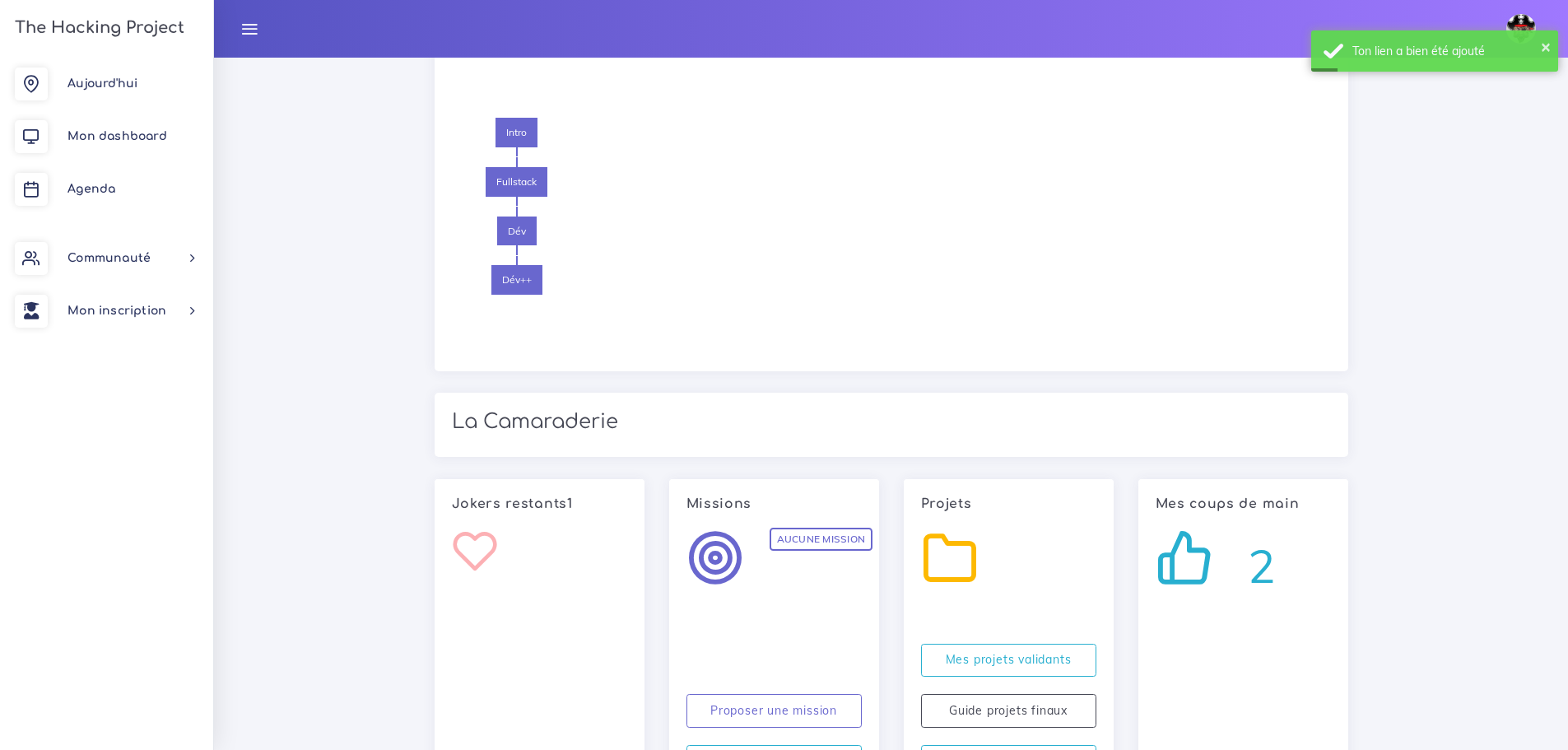
scroll to position [2046, 0]
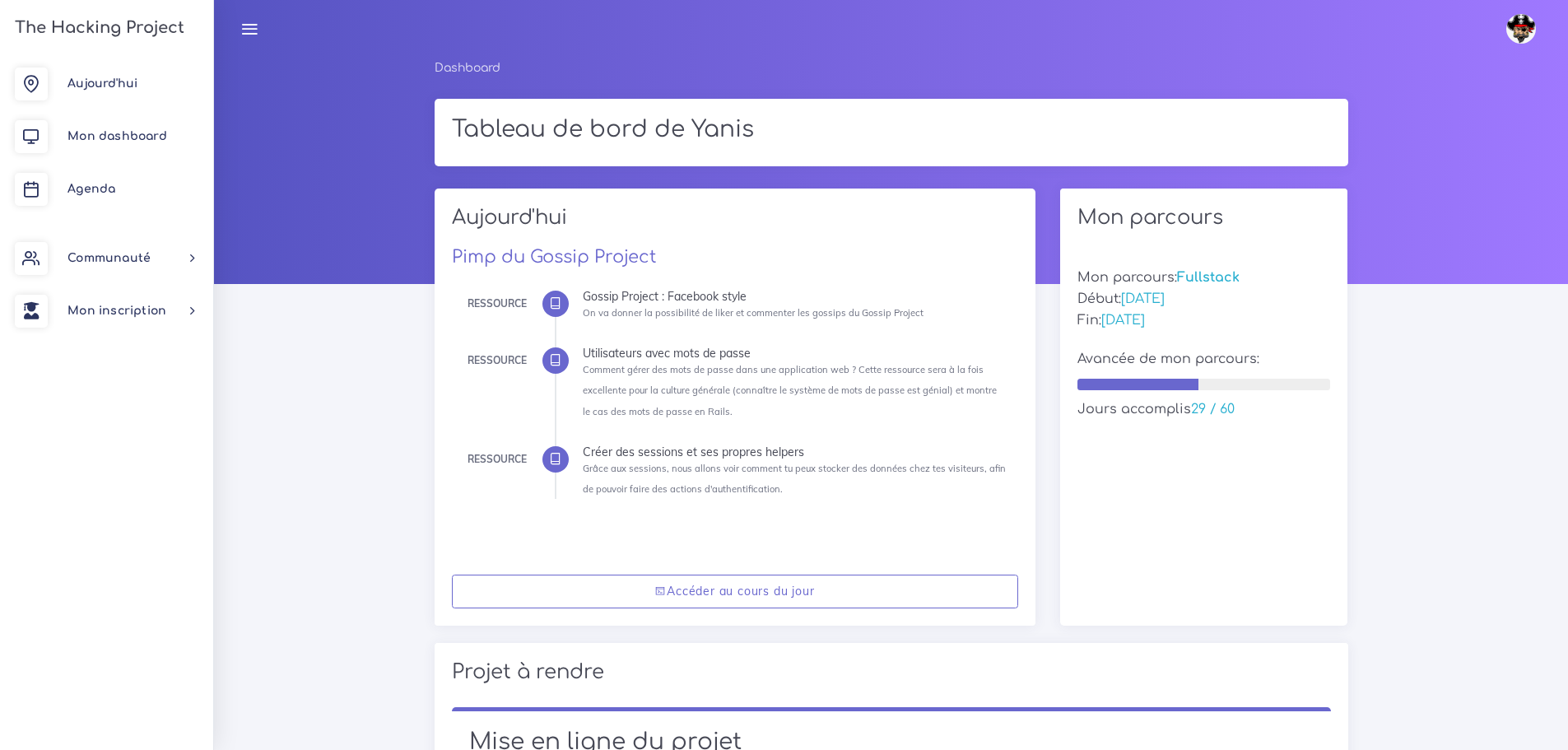
scroll to position [2046, 0]
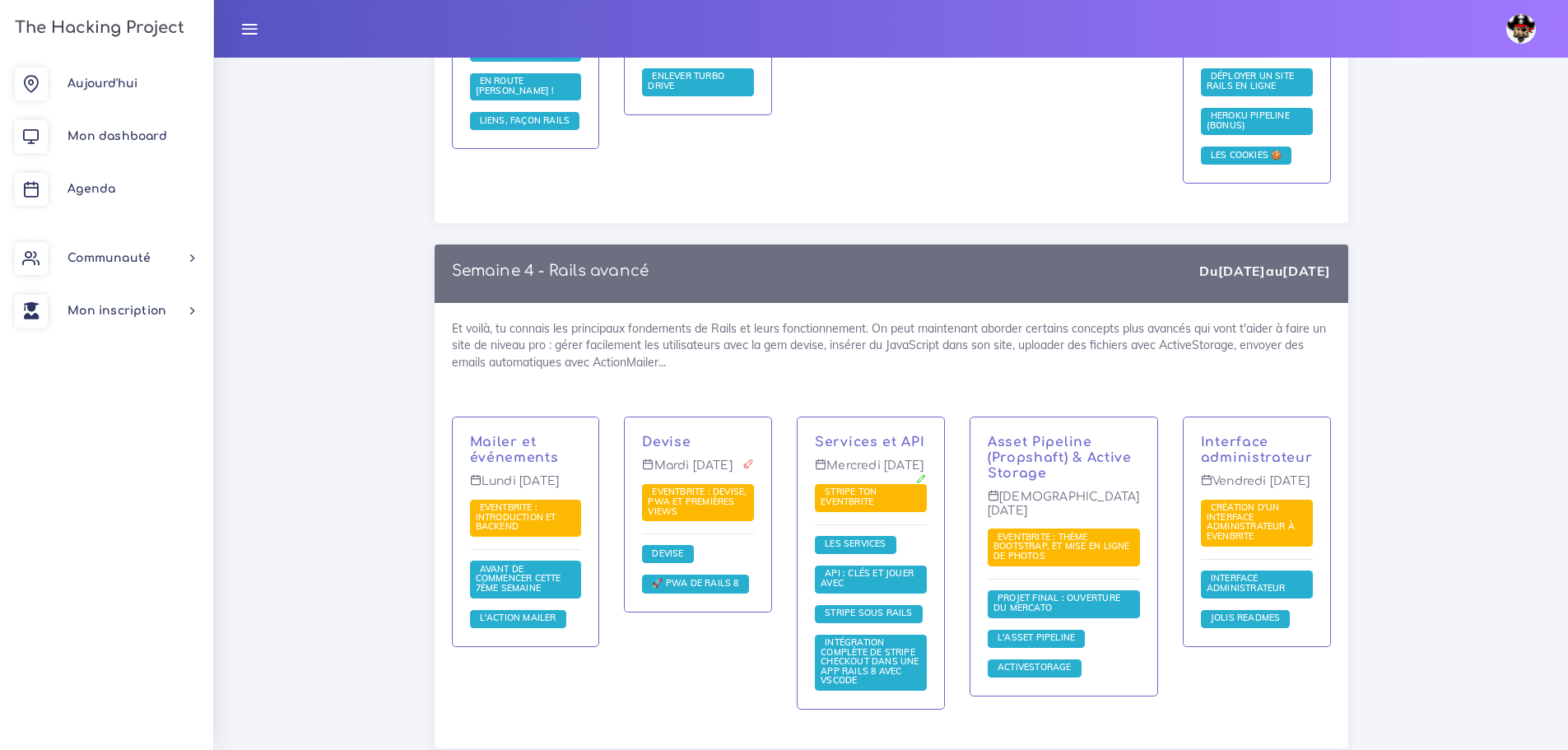
scroll to position [3292, 0]
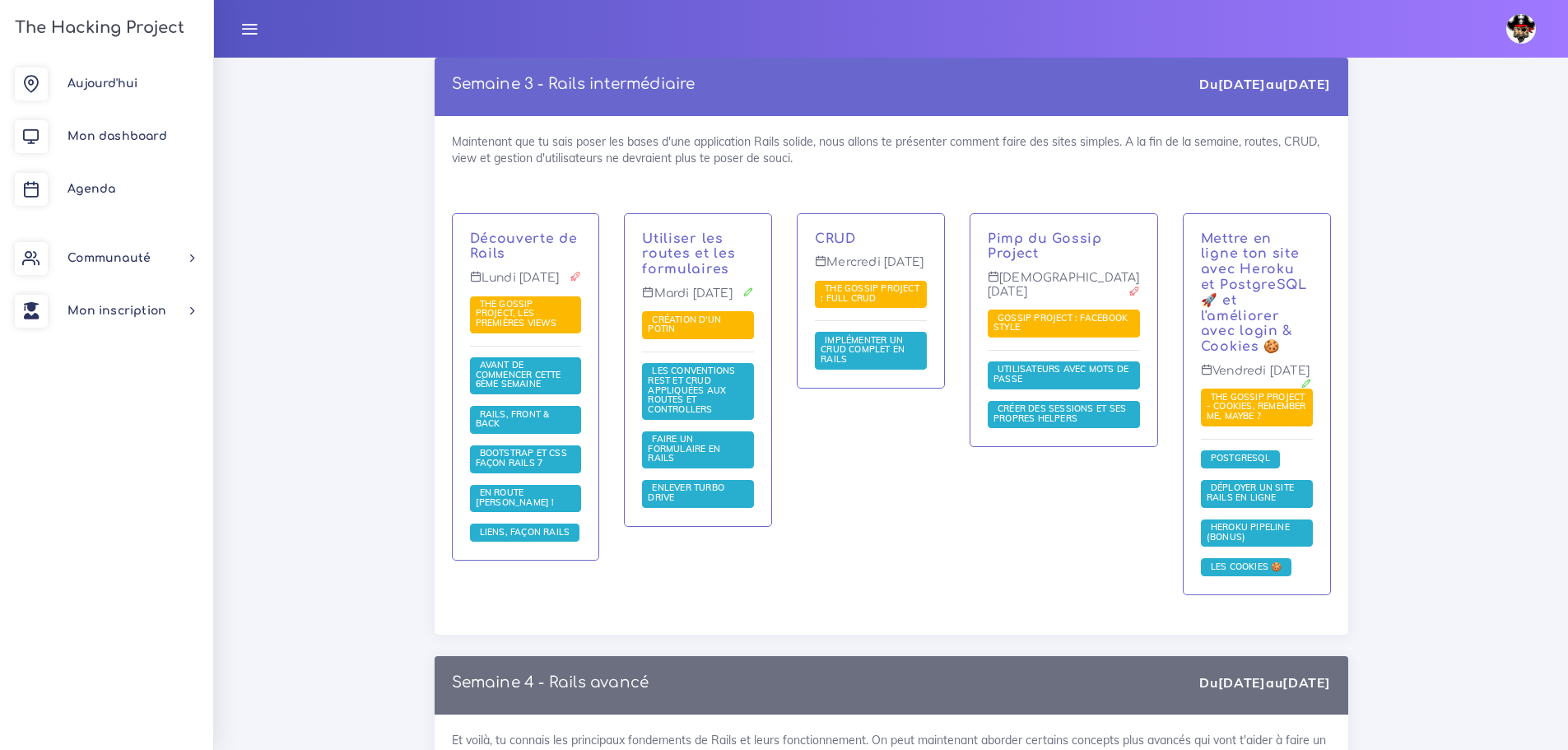
click at [1053, 214] on div "Pimp du Gossip Project Jeudi [DATE] Gossip Project : Facebook style Utilisateur…" at bounding box center [1063, 330] width 187 height 233
click at [1049, 232] on link "Pimp du Gossip Project" at bounding box center [1045, 246] width 115 height 30
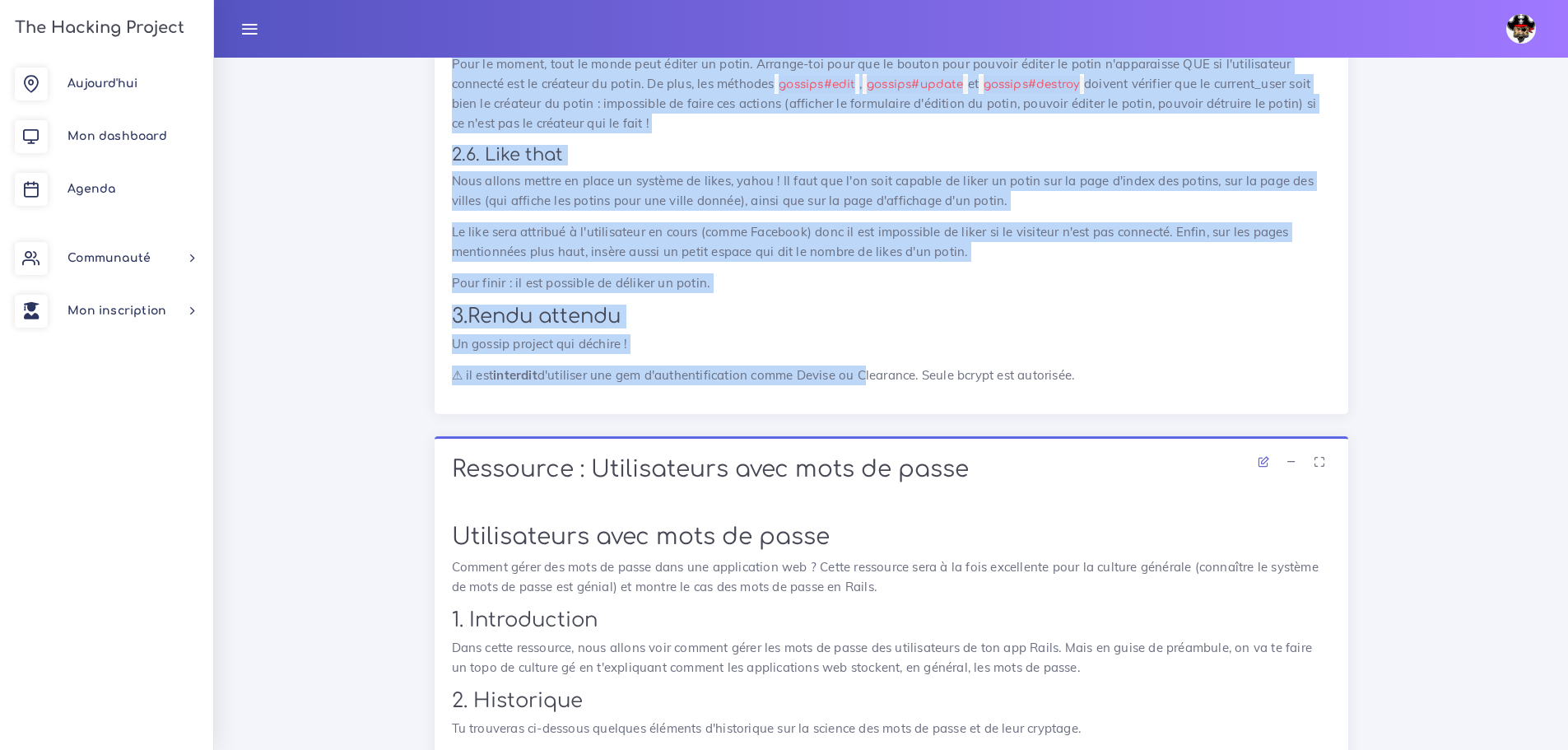
scroll to position [2058, 0]
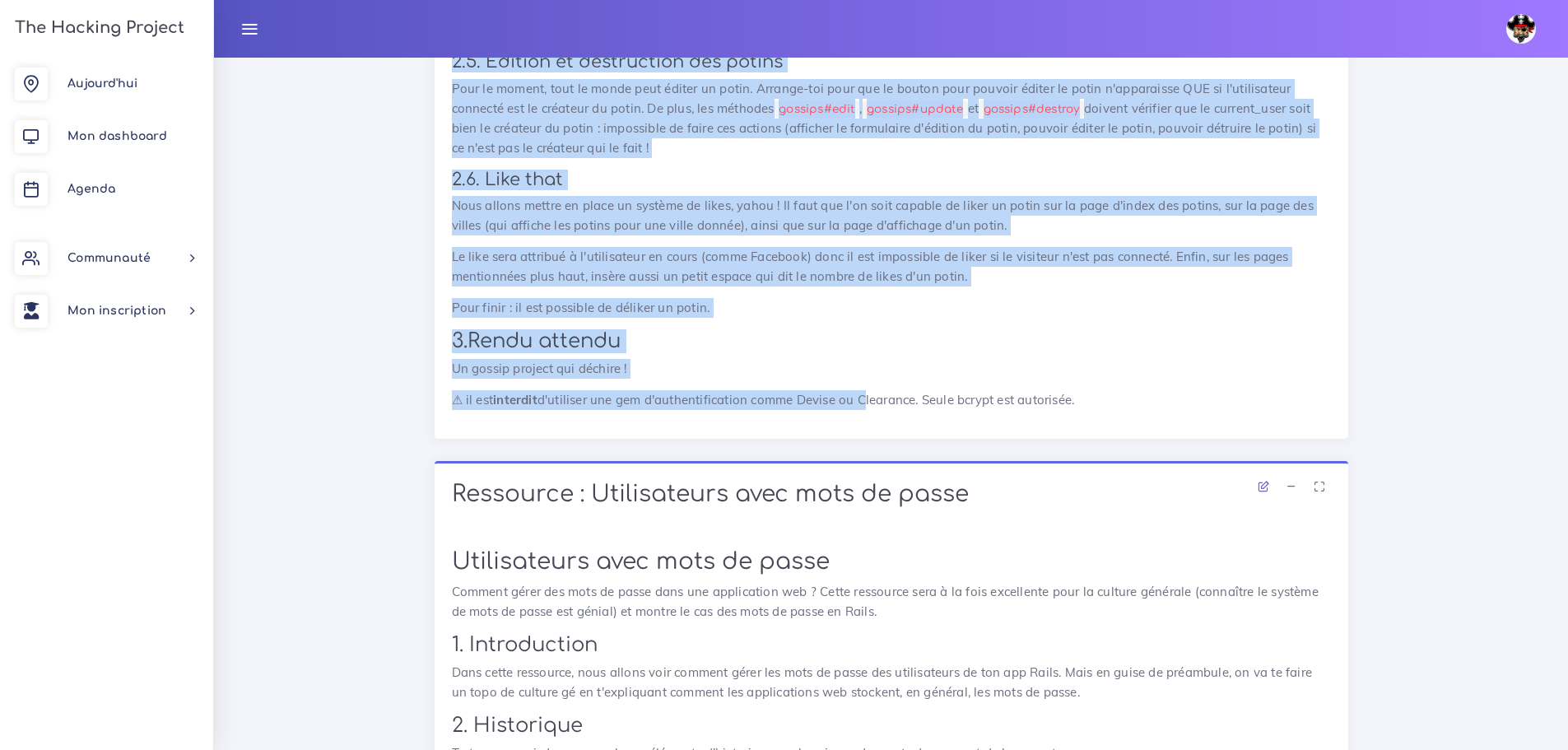
drag, startPoint x: 500, startPoint y: 410, endPoint x: 1134, endPoint y: 421, distance: 634.1
copy div "Loremip : Dolors Ametcon : Adipisci elits Doeius Tempori : Utlabore etdol Ma al…"
click at [918, 210] on p "Nous allons mettre en place un système de likes, yahou ! Il faut que l'on soit …" at bounding box center [891, 216] width 880 height 40
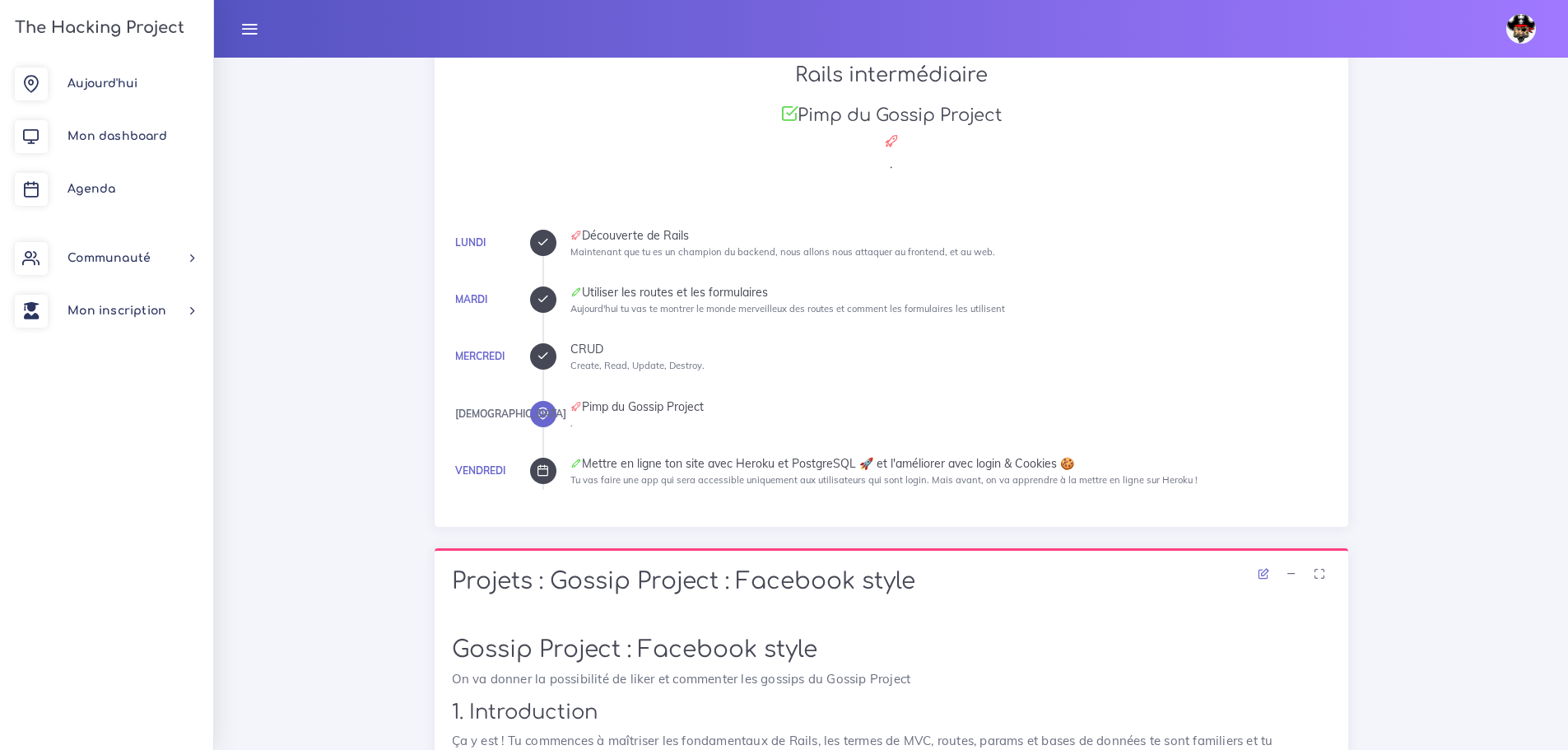
scroll to position [576, 0]
